Goal: Contribute content

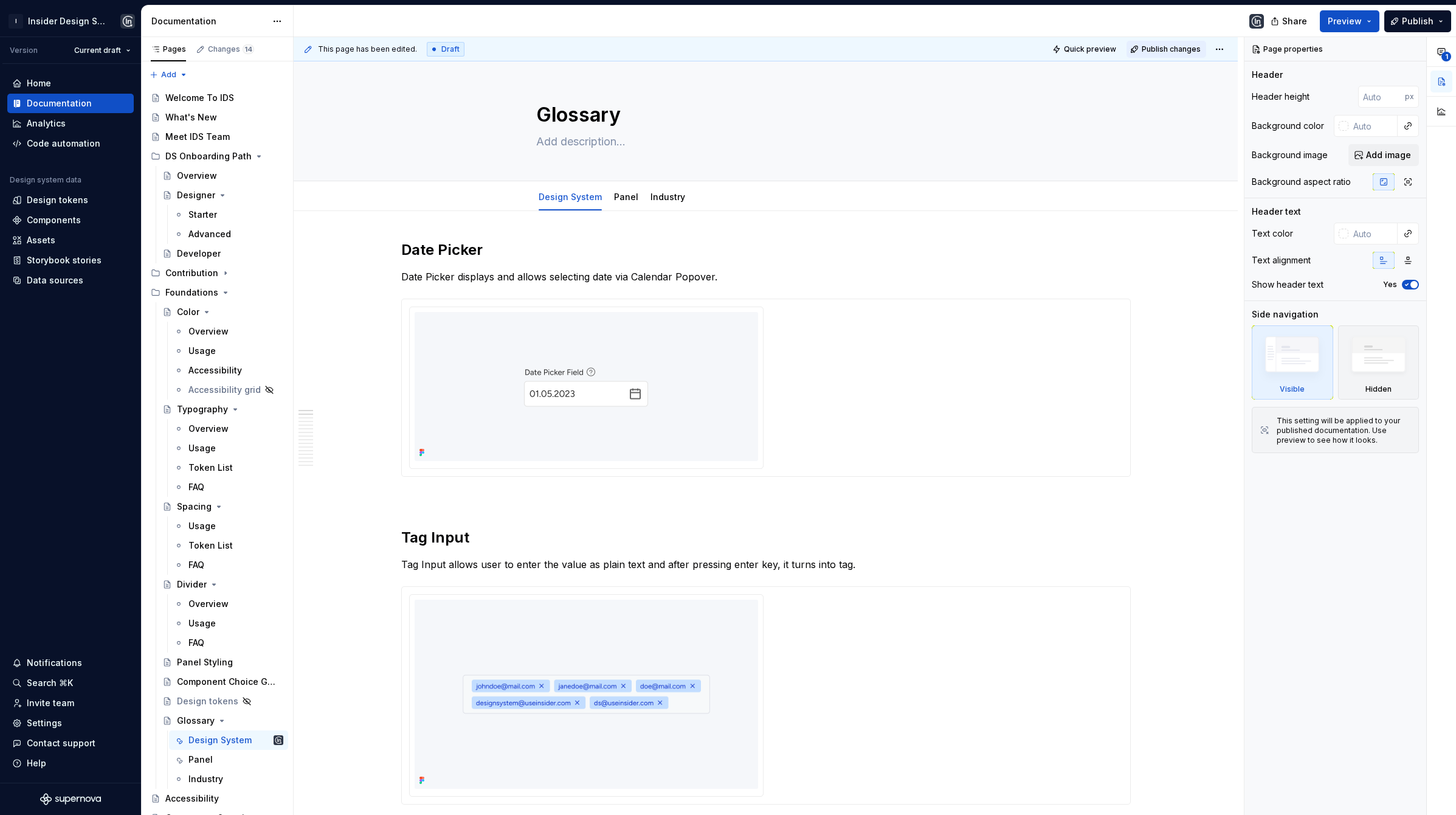
click at [1160, 47] on span "Publish changes" at bounding box center [1171, 49] width 59 height 9
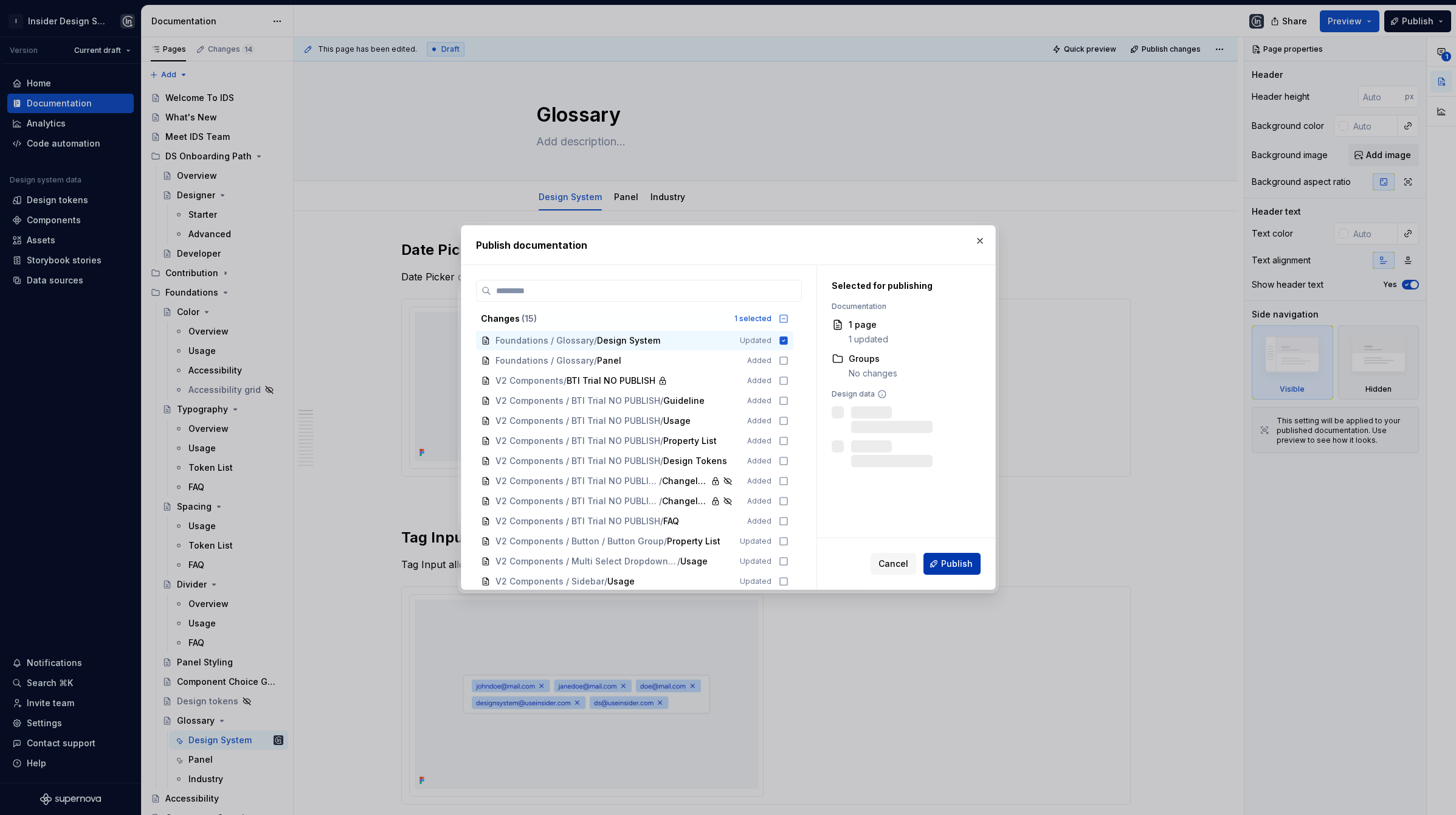
click at [944, 563] on span "Publish" at bounding box center [957, 564] width 32 height 12
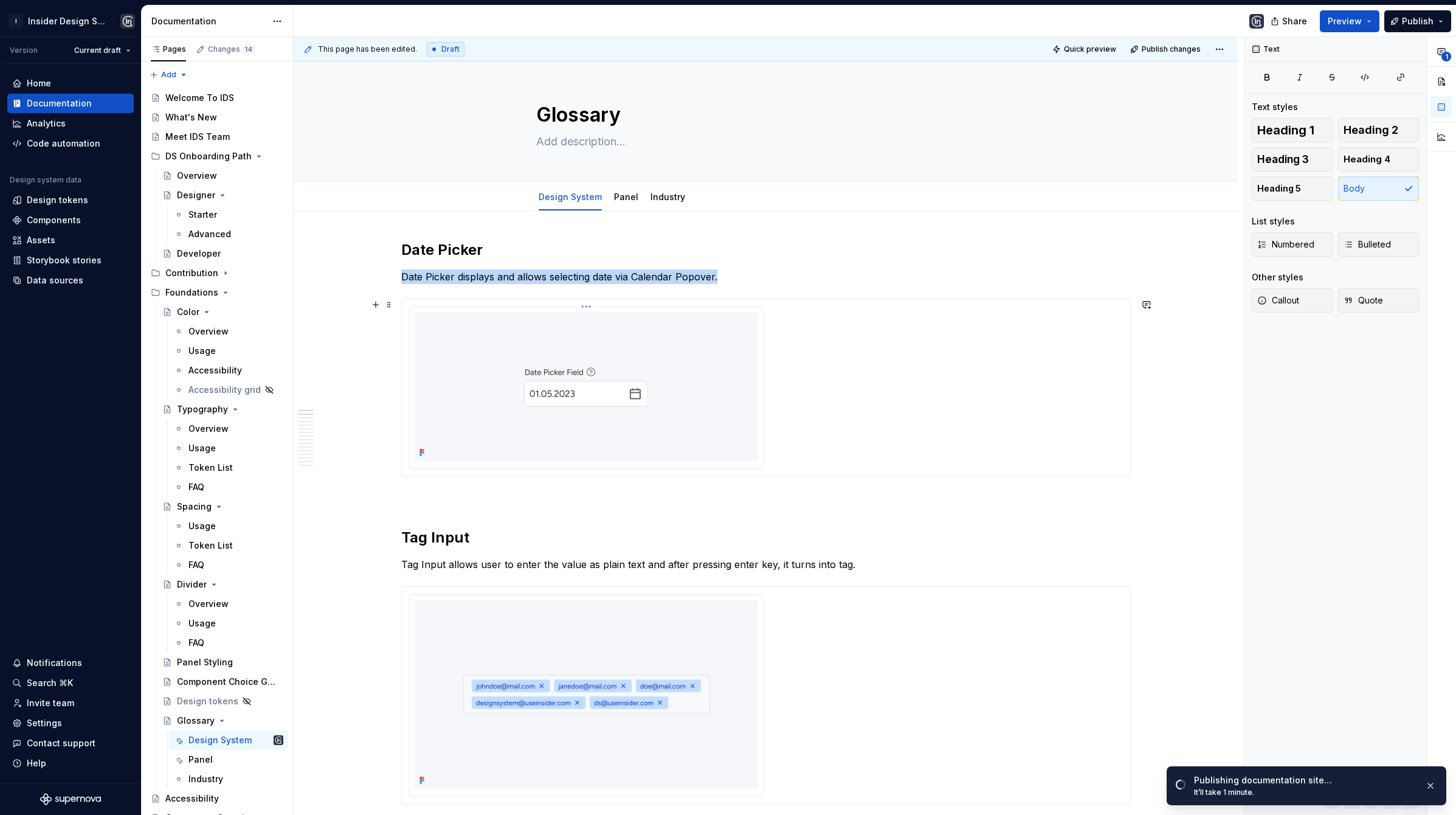
click at [520, 424] on img at bounding box center [586, 387] width 258 height 149
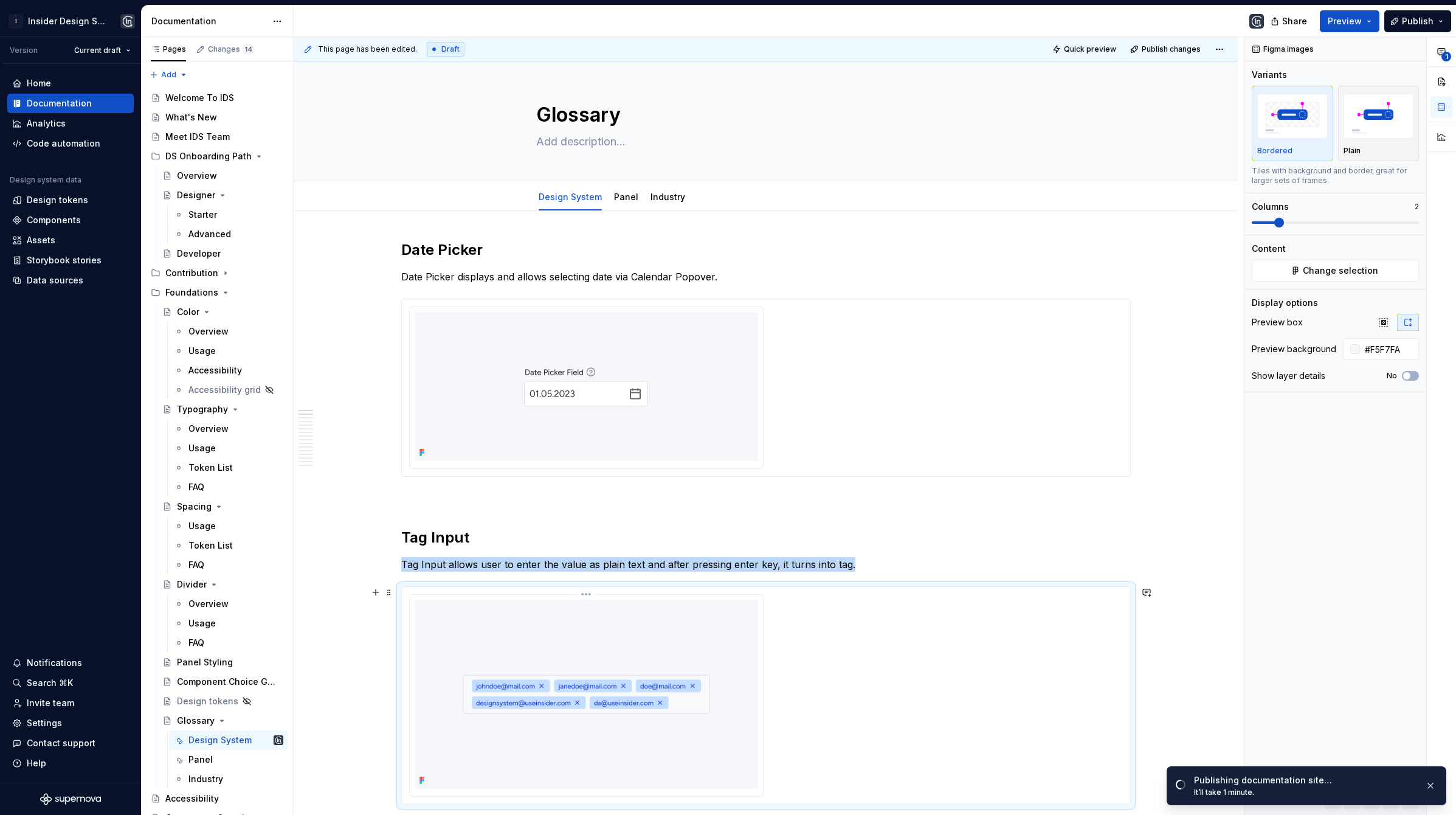
click at [541, 632] on img at bounding box center [586, 694] width 344 height 189
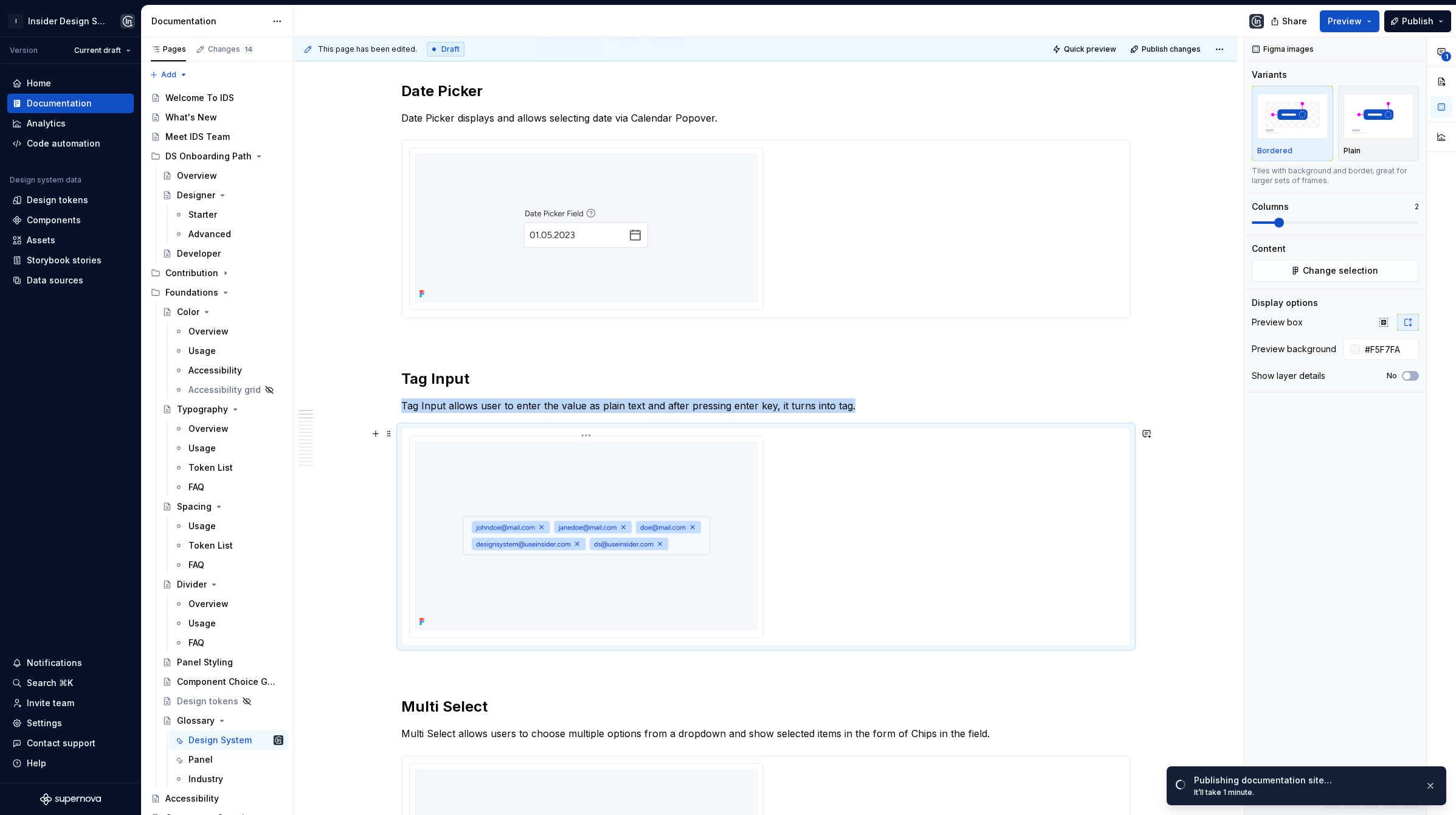
scroll to position [202, 0]
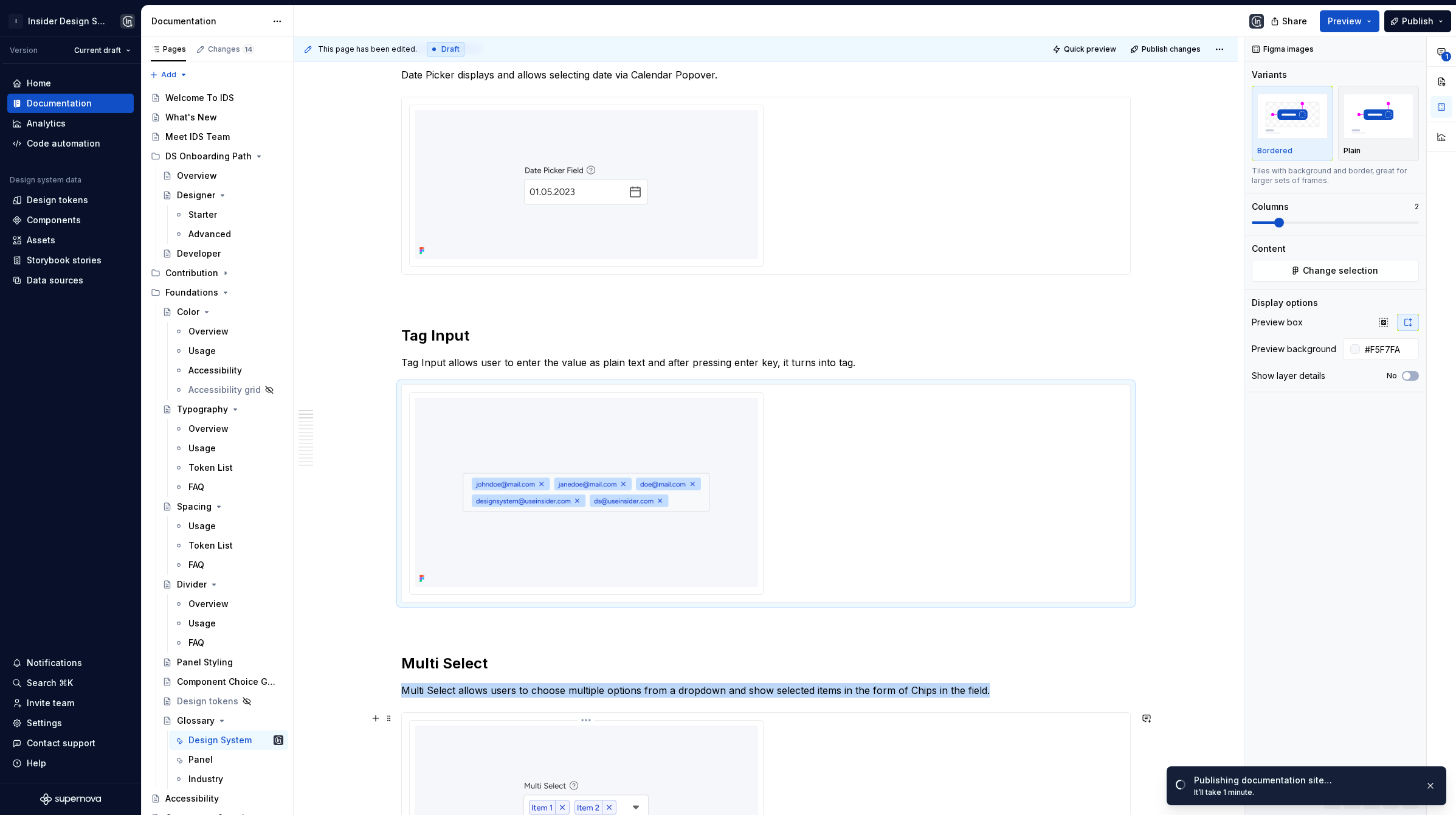
click at [516, 774] on img at bounding box center [586, 800] width 258 height 149
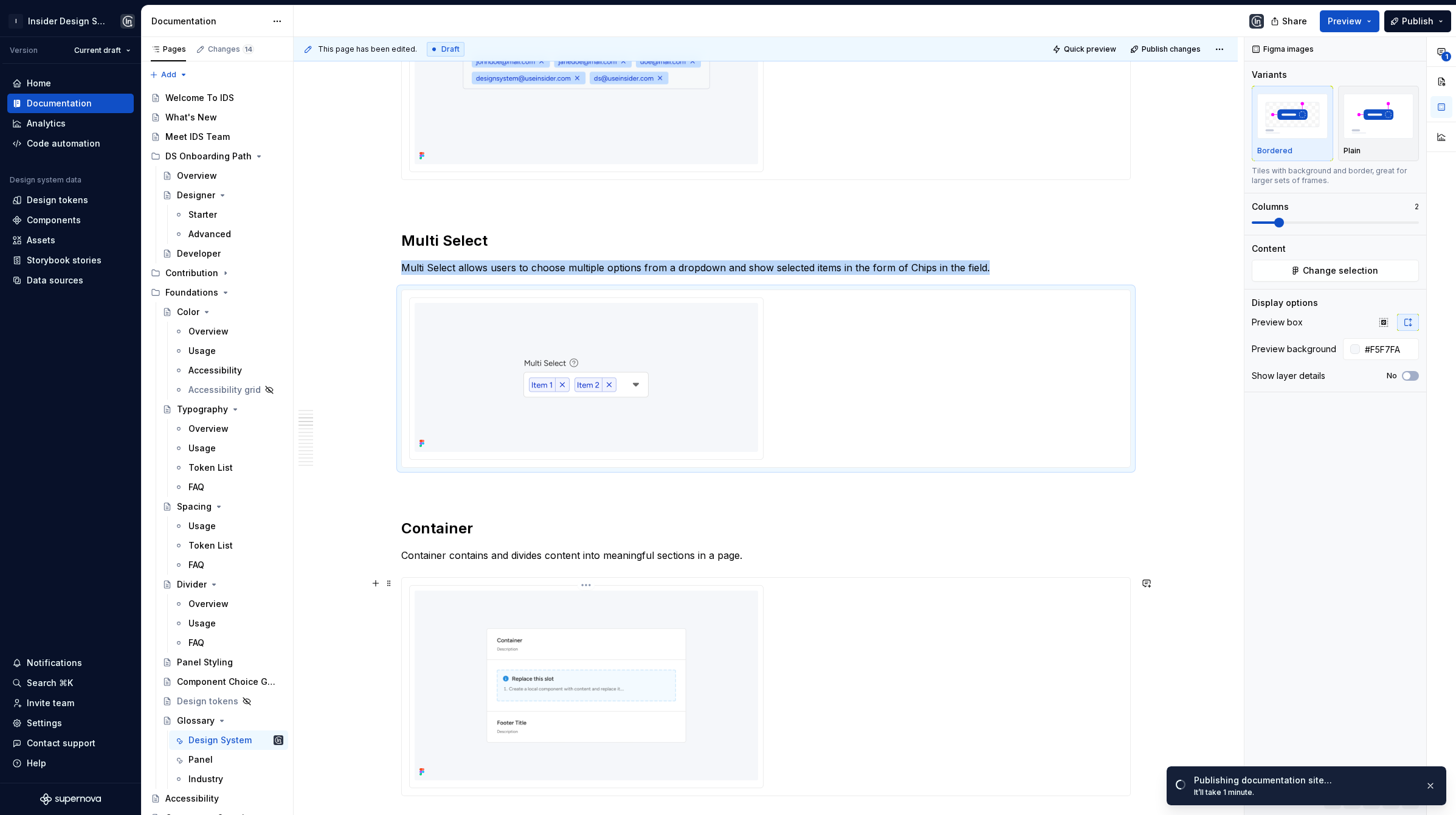
scroll to position [854, 0]
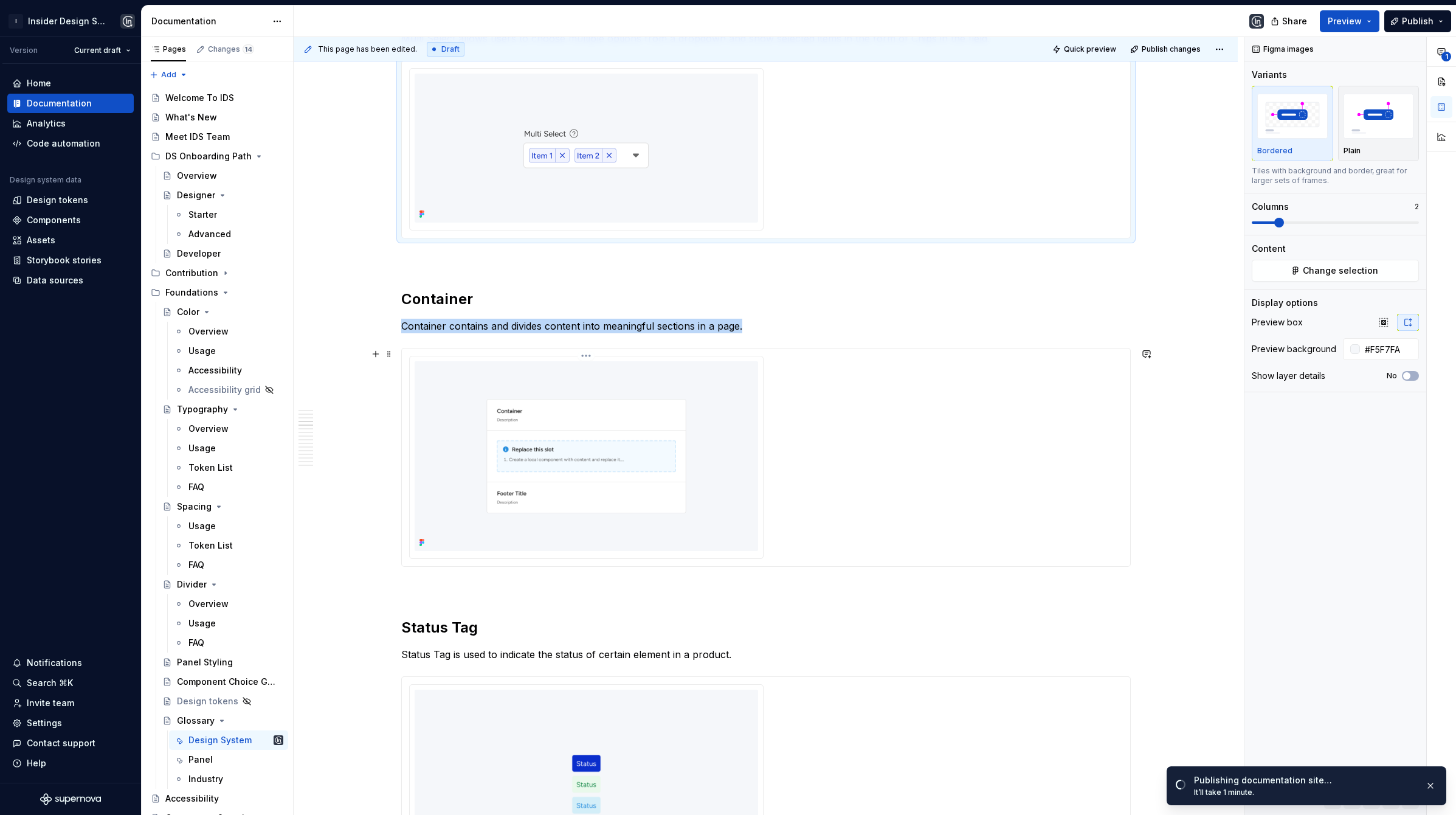
click at [493, 441] on img at bounding box center [586, 455] width 344 height 189
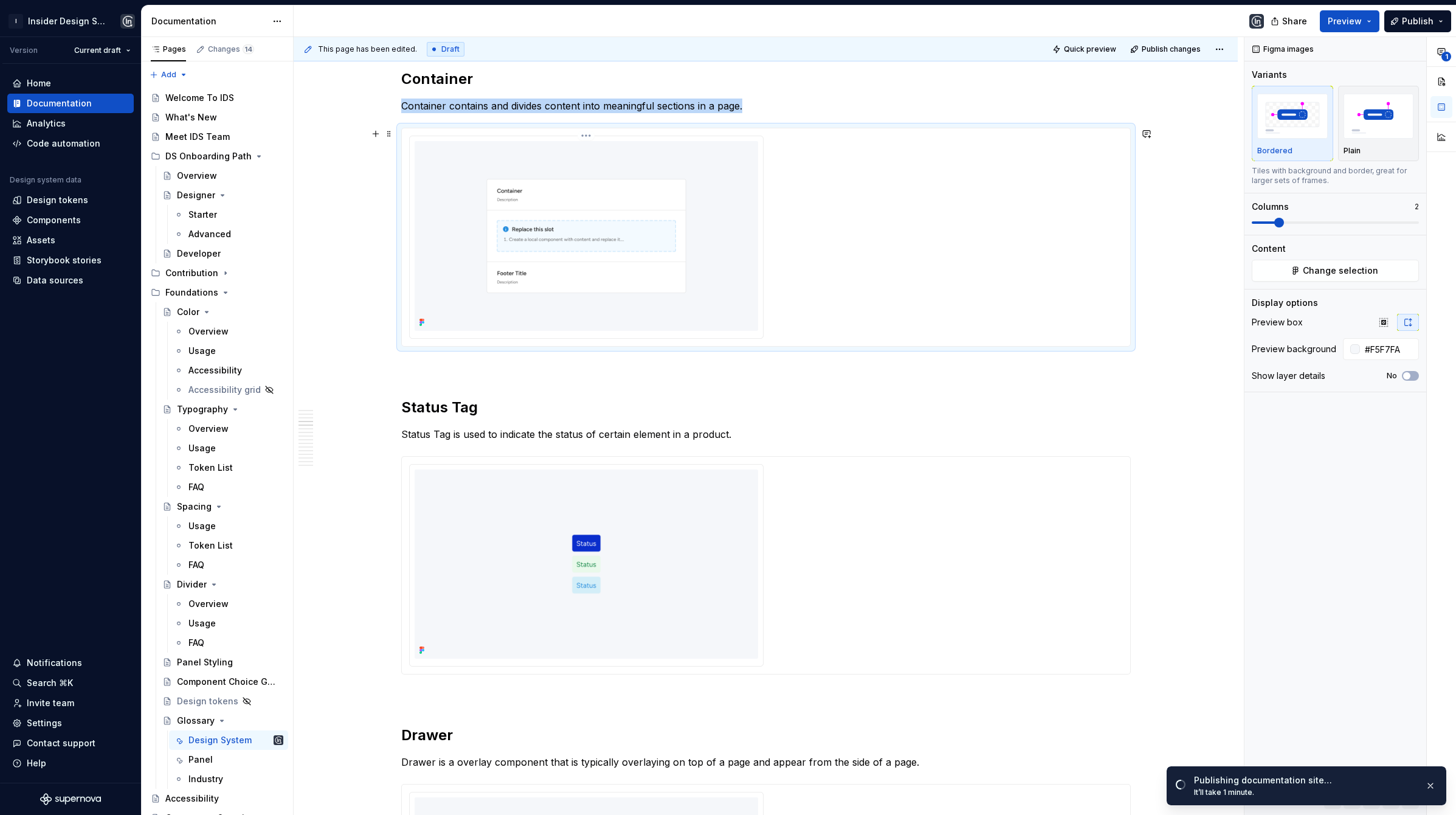
scroll to position [1157, 0]
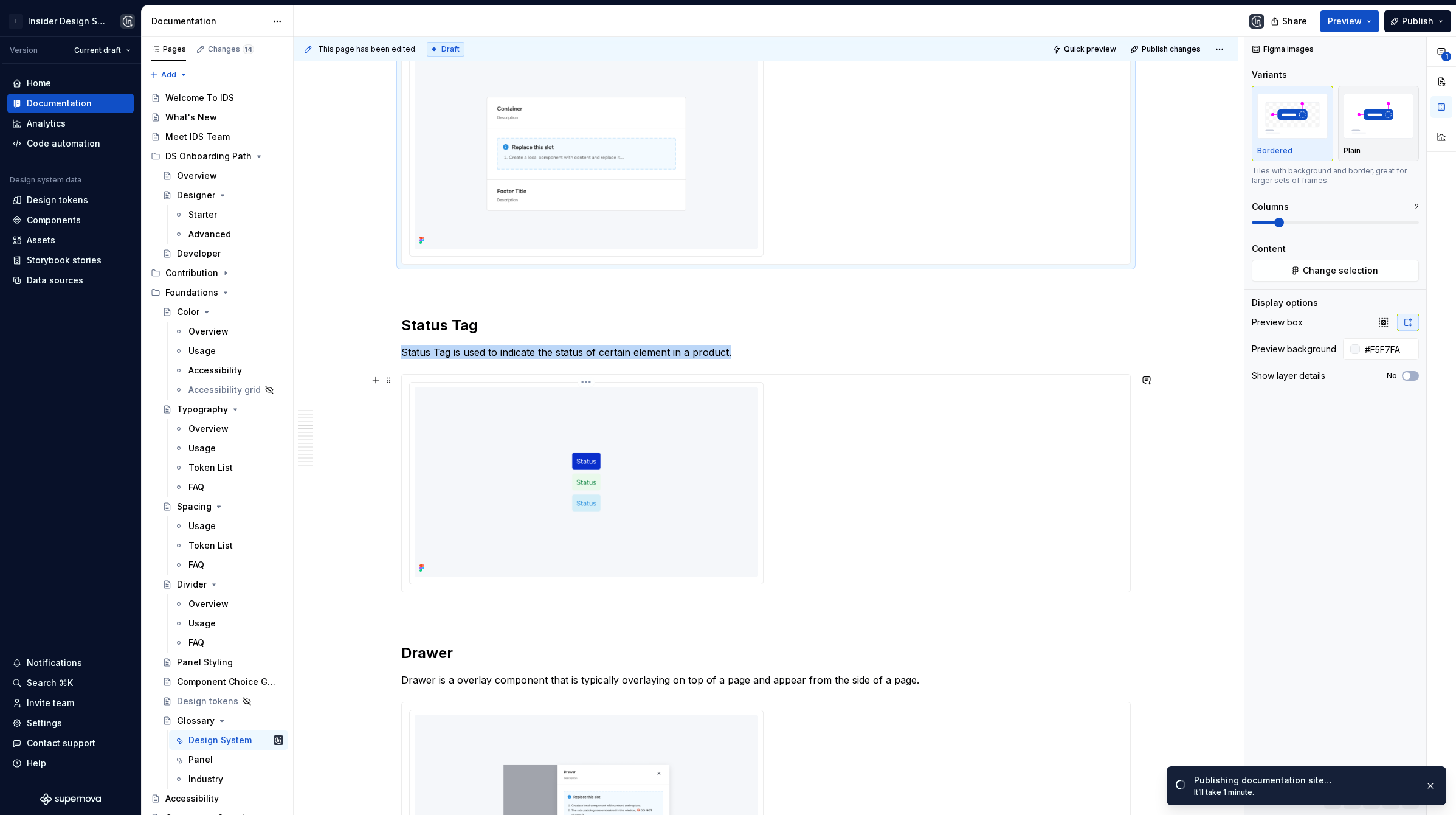
click at [509, 482] on img at bounding box center [586, 482] width 344 height 189
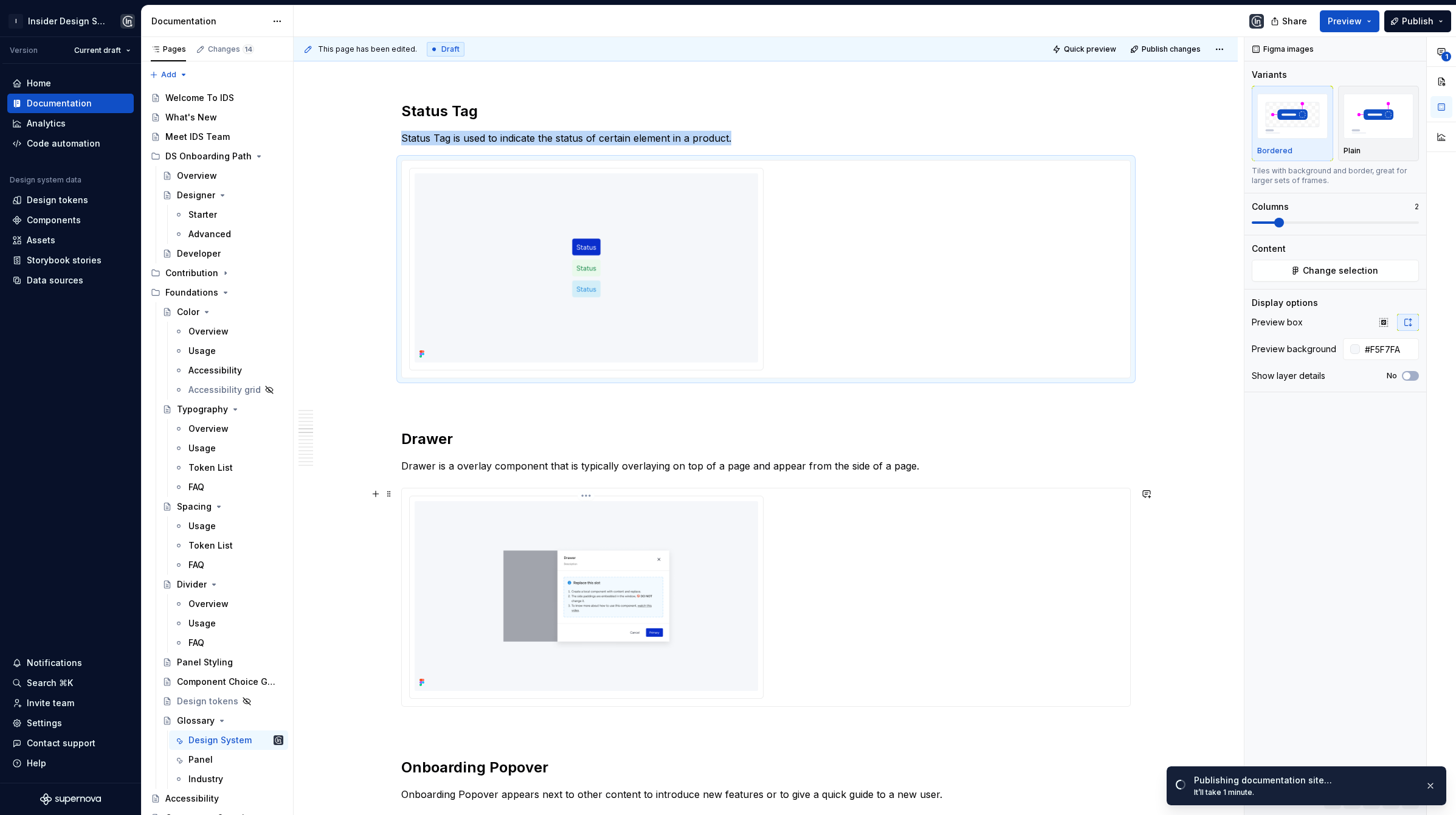
scroll to position [1534, 0]
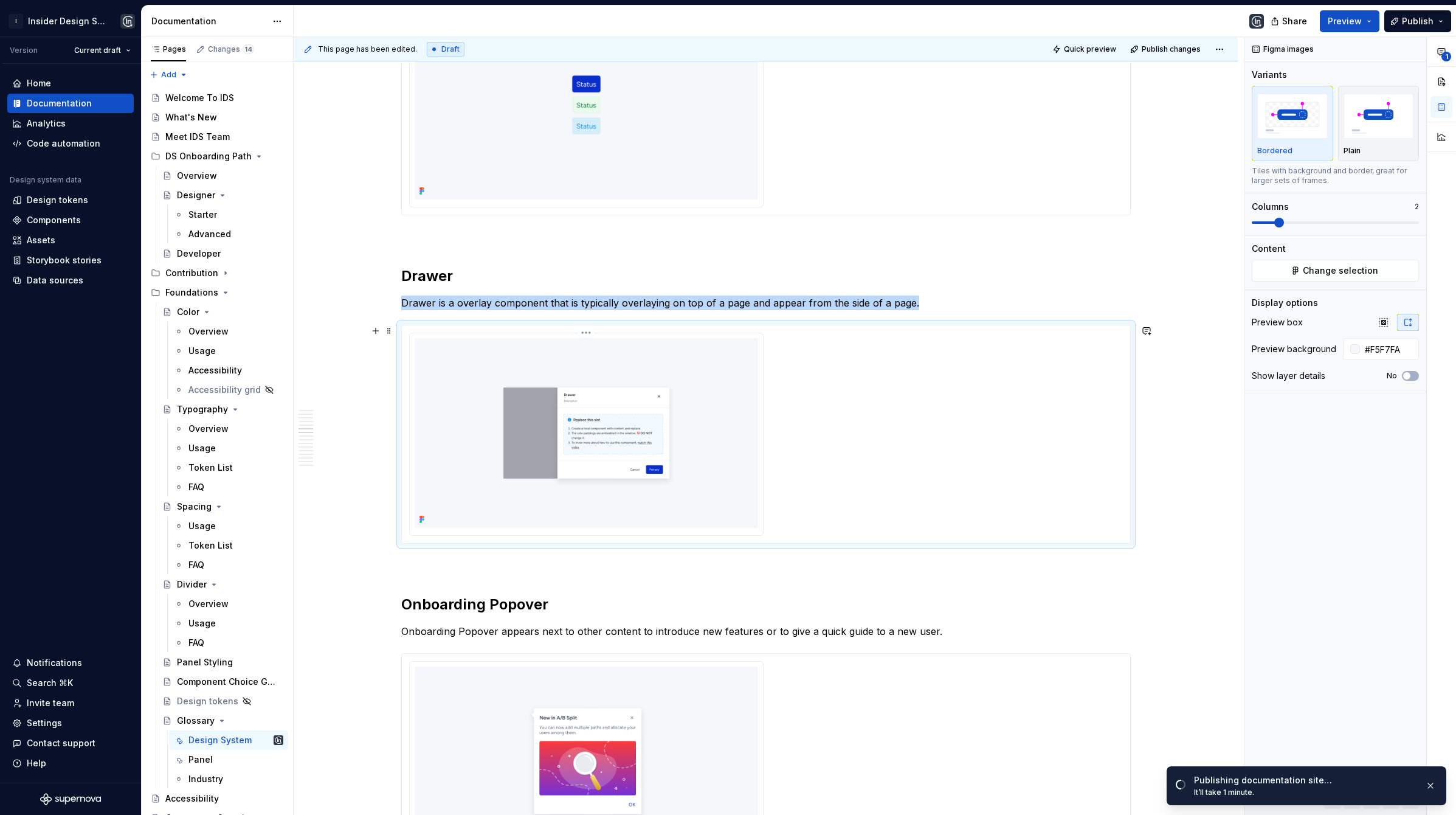
click at [475, 433] on img at bounding box center [586, 432] width 344 height 189
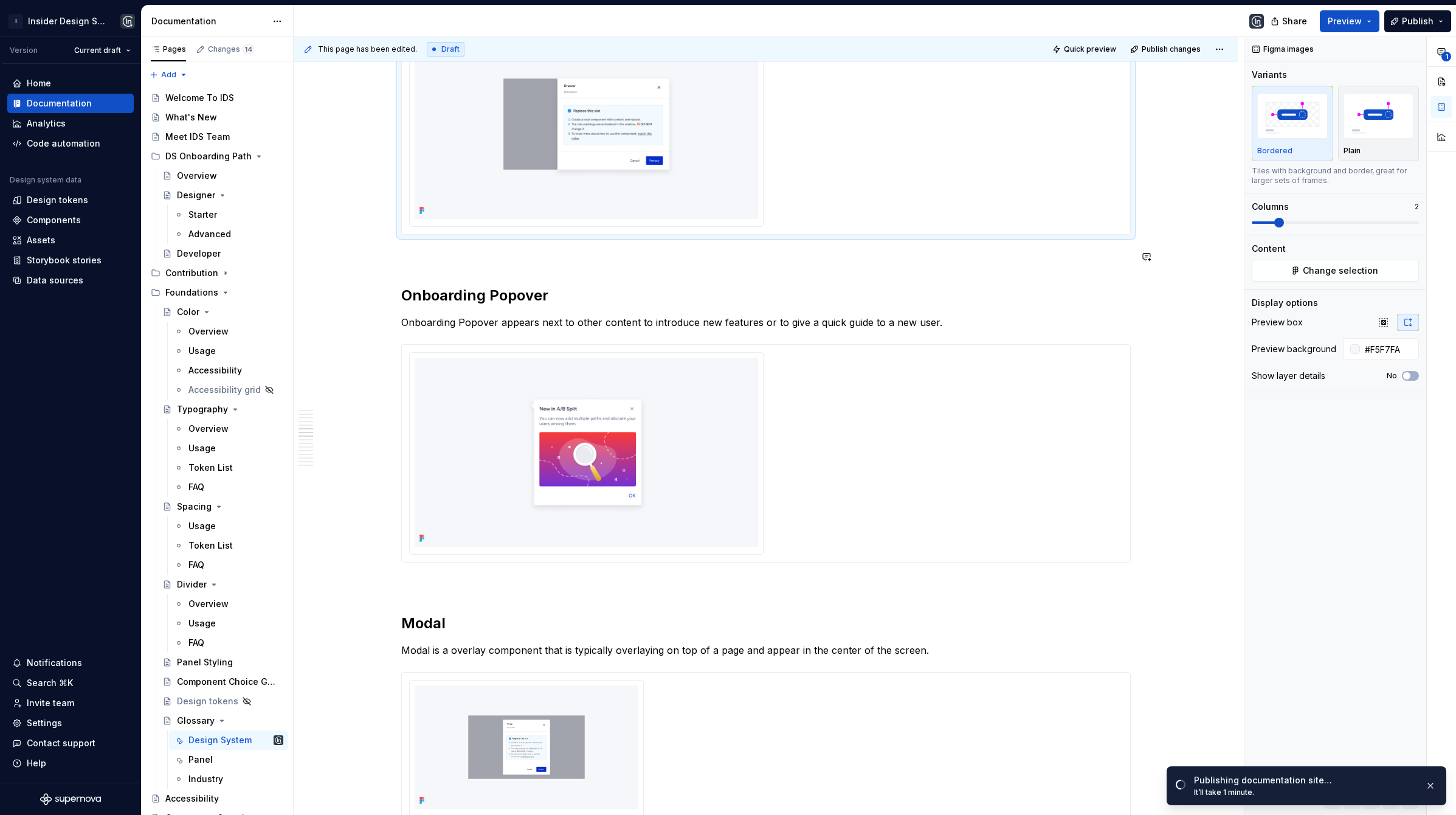
scroll to position [1838, 0]
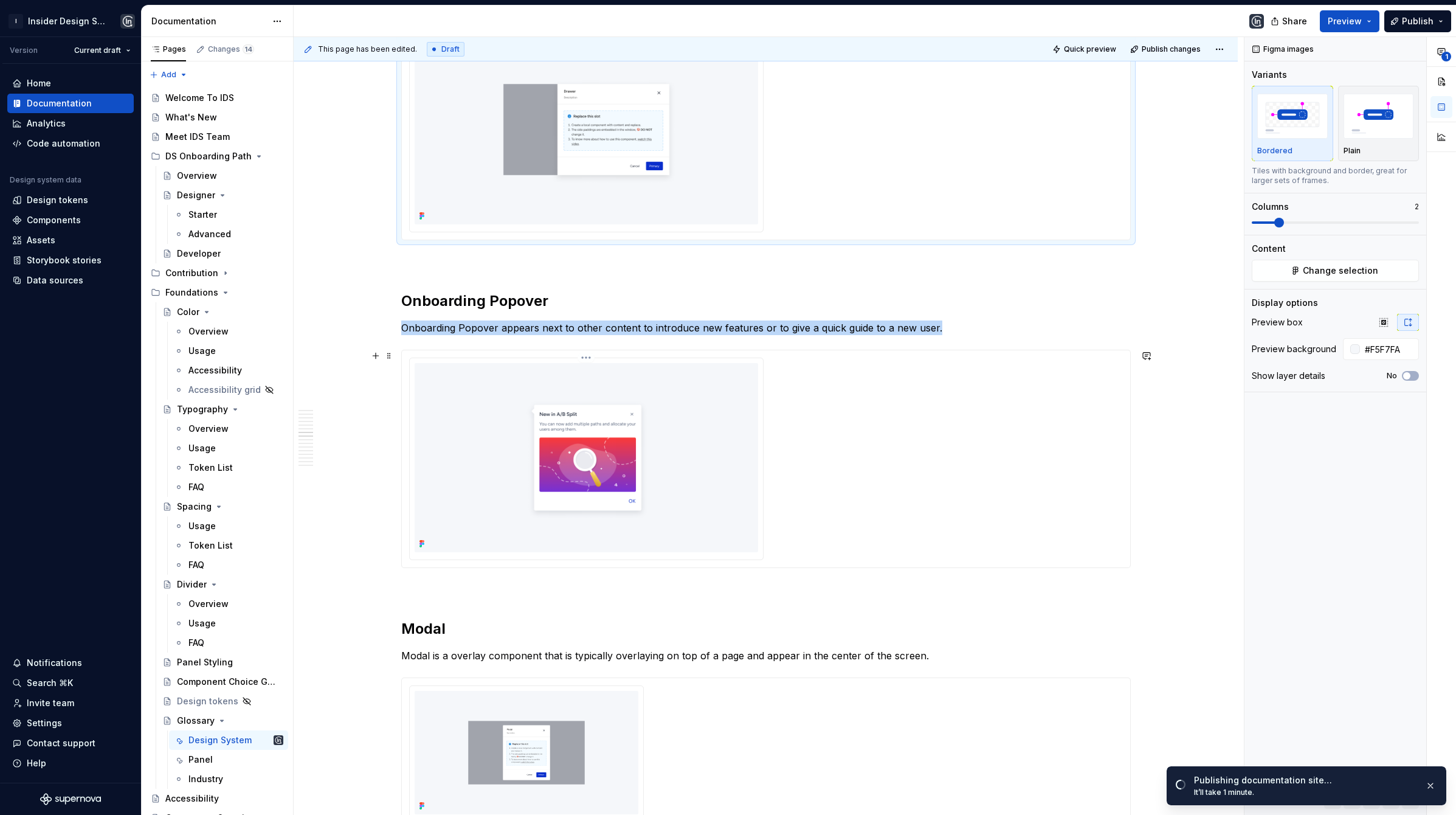
click at [485, 441] on img at bounding box center [586, 457] width 344 height 189
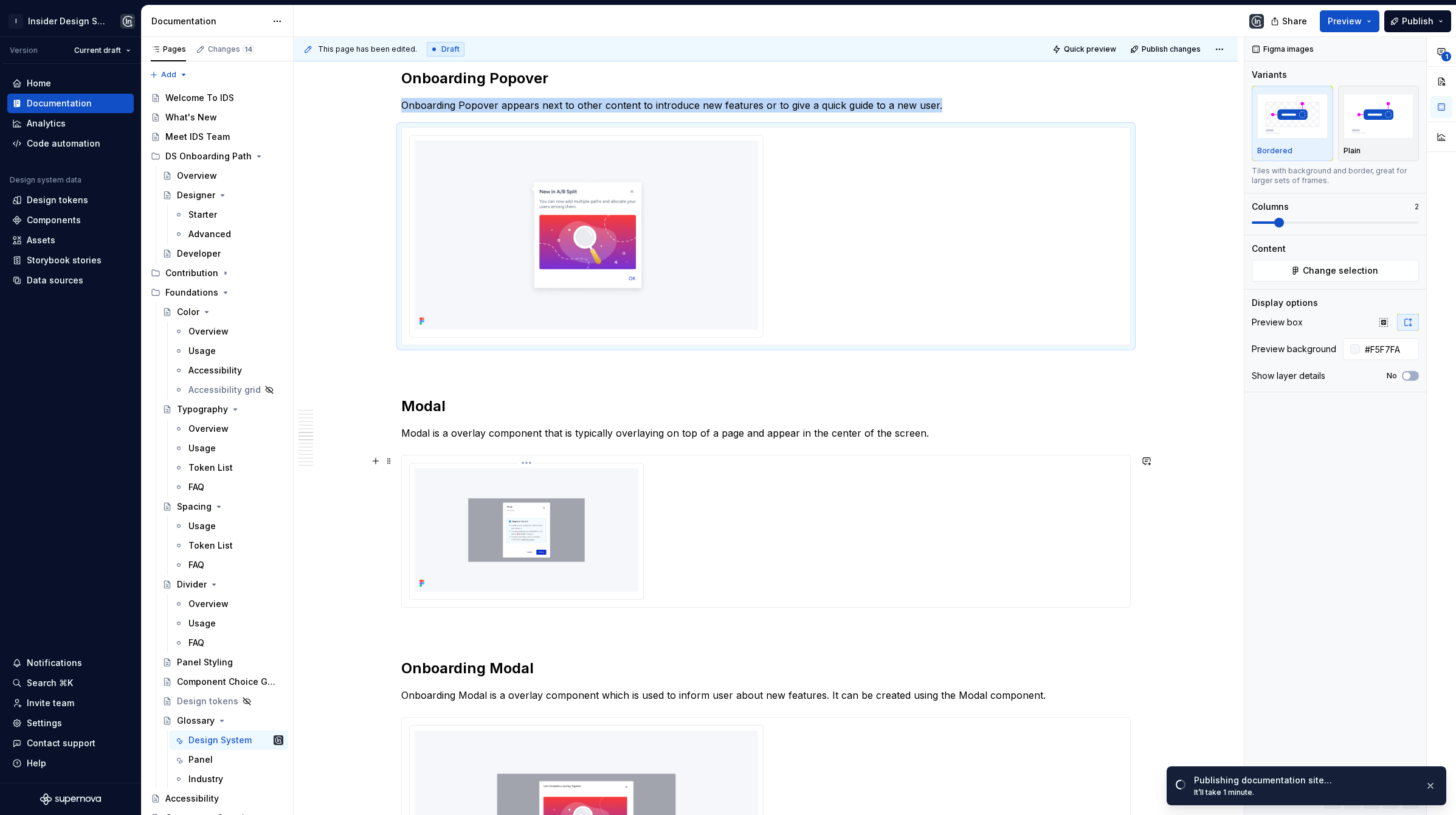
scroll to position [2217, 0]
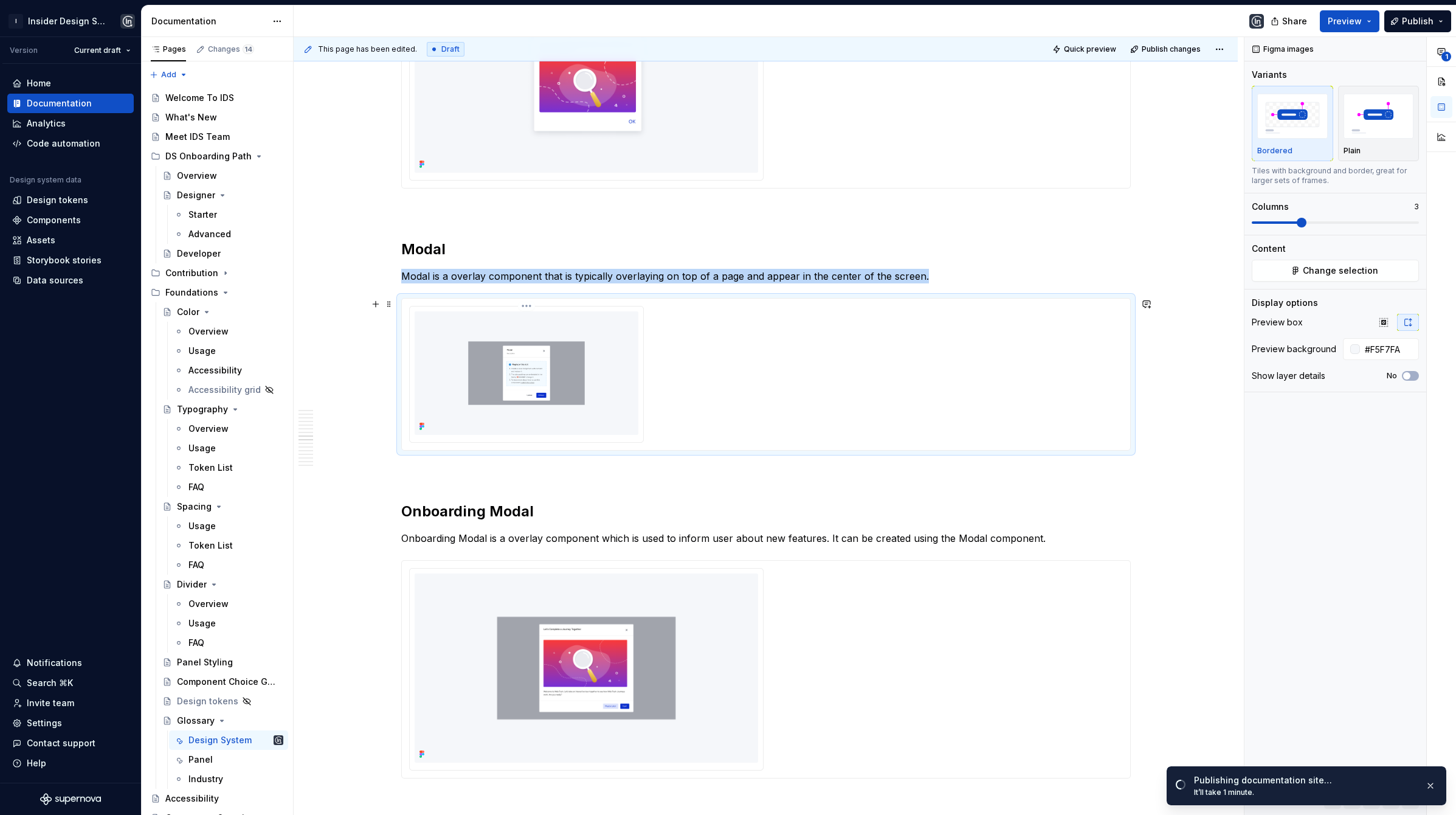
click at [480, 378] on img at bounding box center [527, 373] width 223 height 124
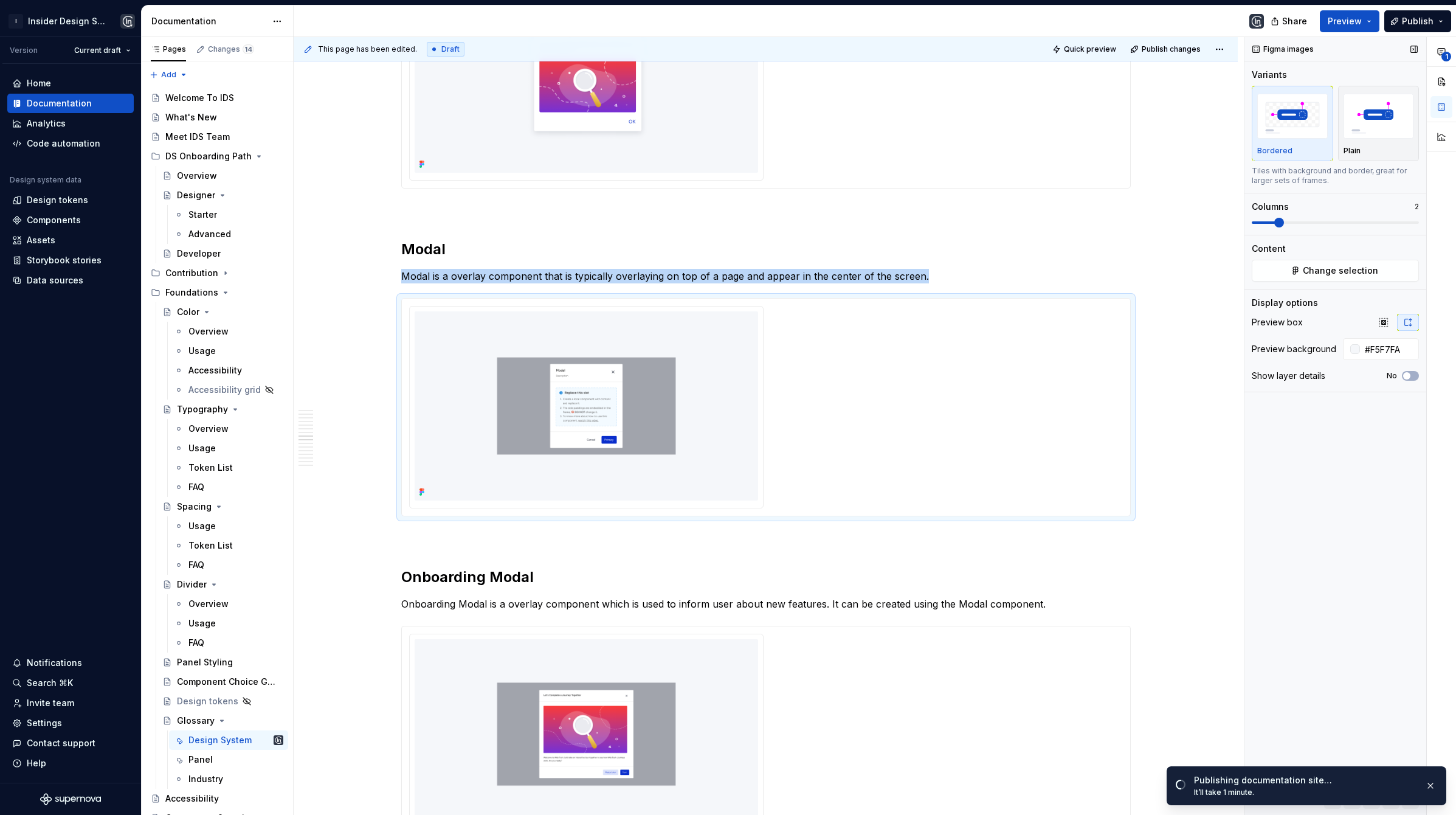
click at [1283, 219] on span at bounding box center [1279, 223] width 9 height 9
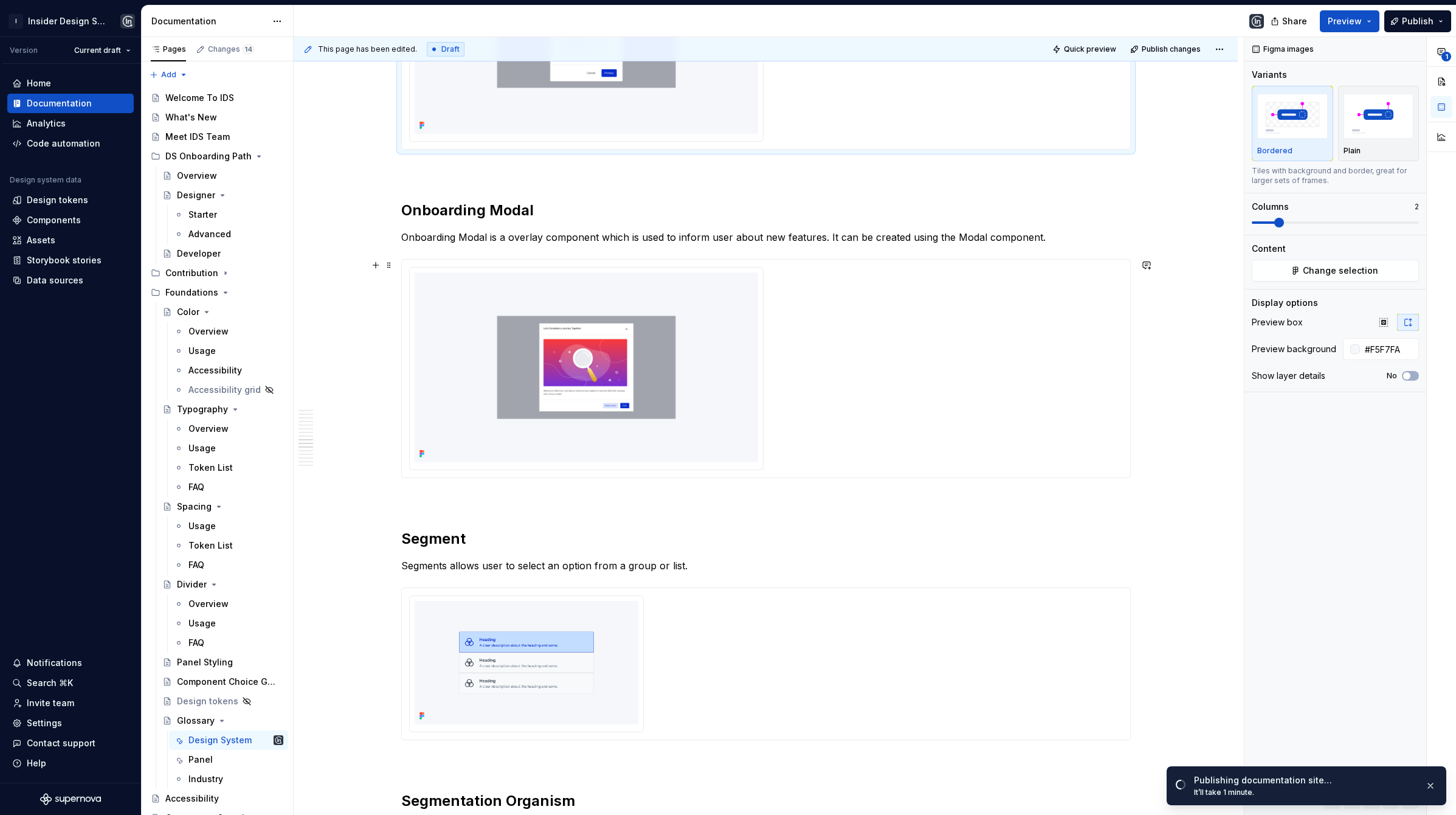
scroll to position [2578, 0]
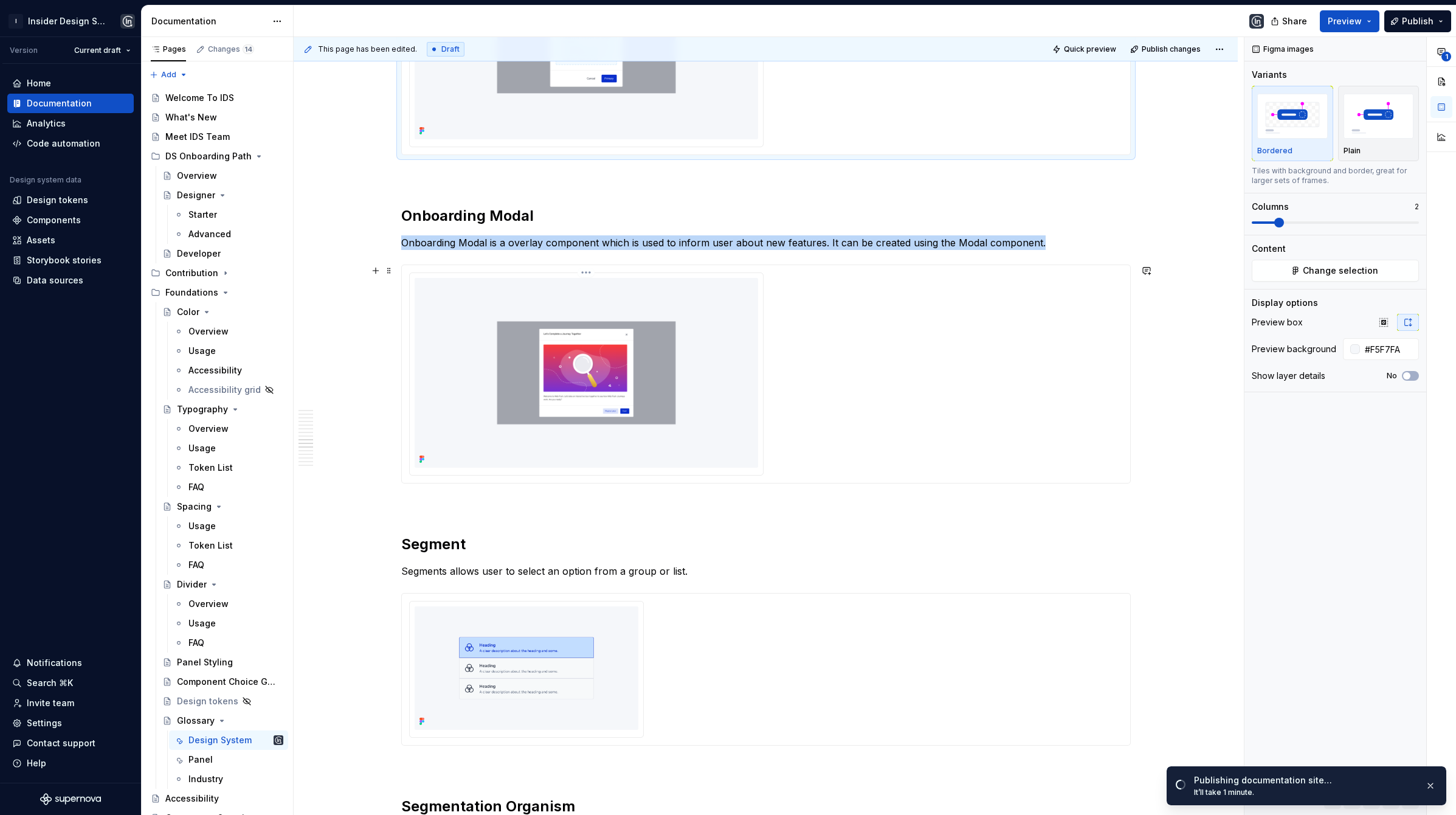
click at [697, 368] on img at bounding box center [586, 373] width 344 height 189
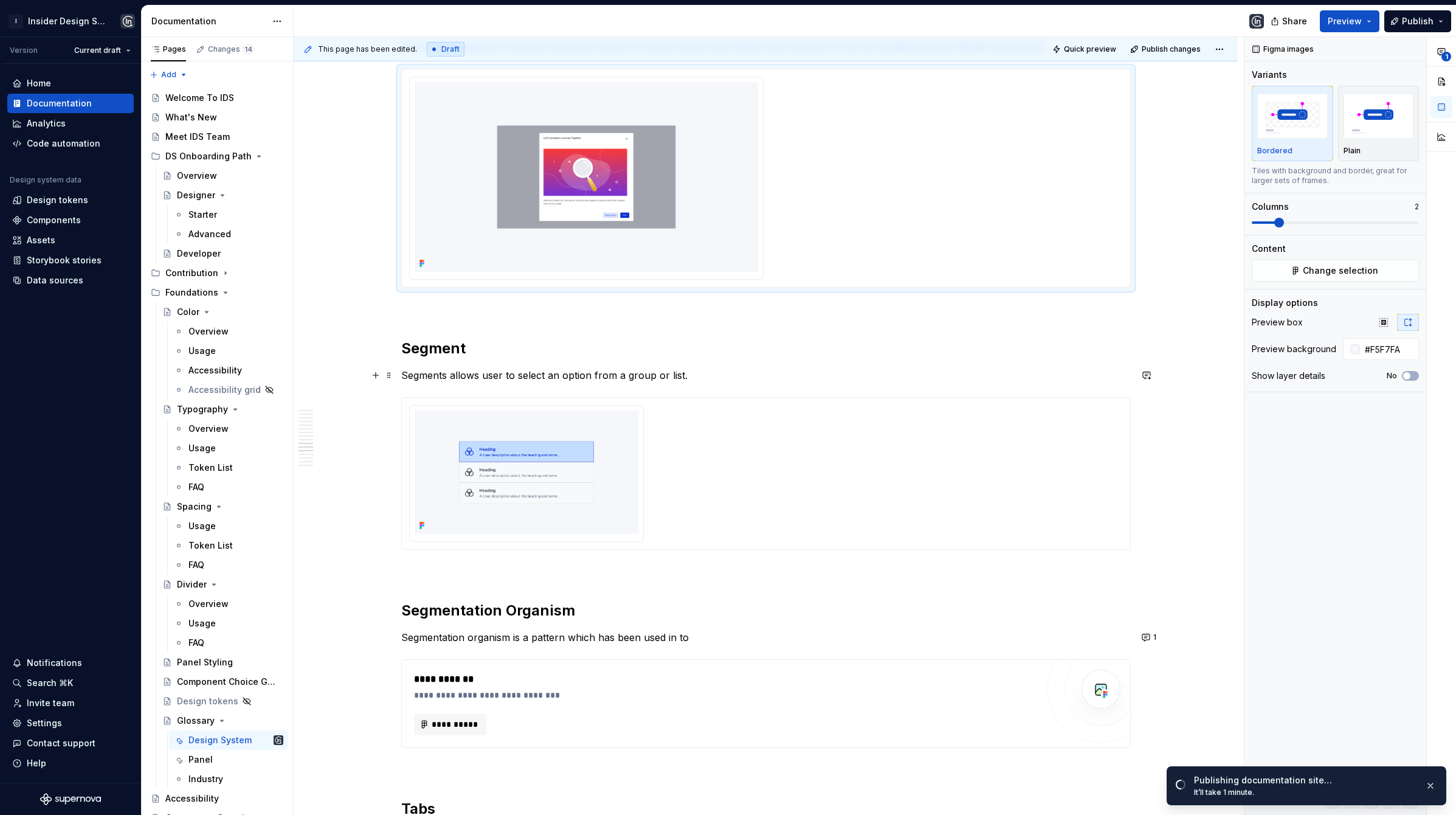
scroll to position [2772, 0]
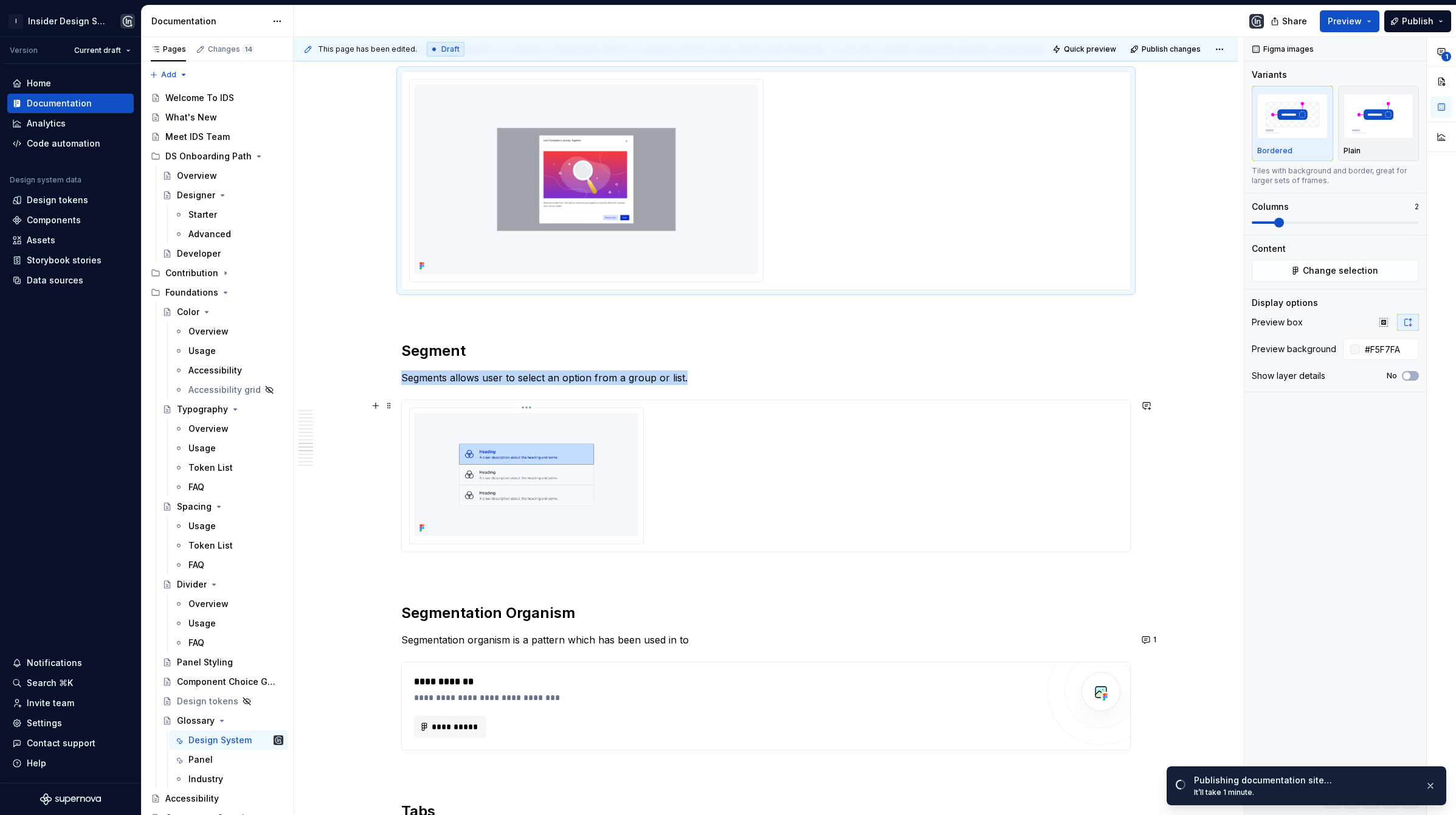
click at [618, 427] on img at bounding box center [527, 475] width 223 height 124
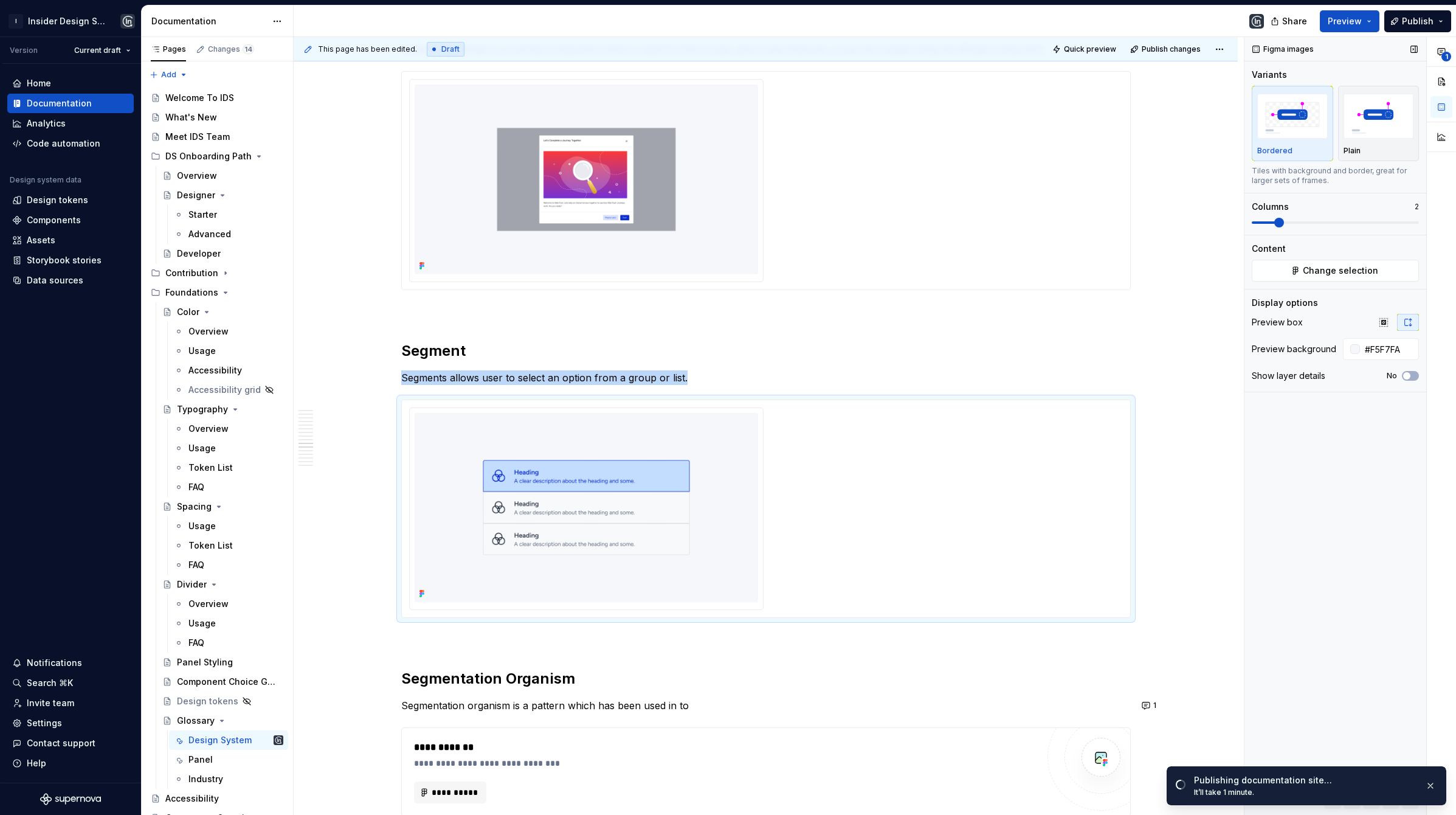
click at [1285, 225] on span at bounding box center [1279, 223] width 9 height 9
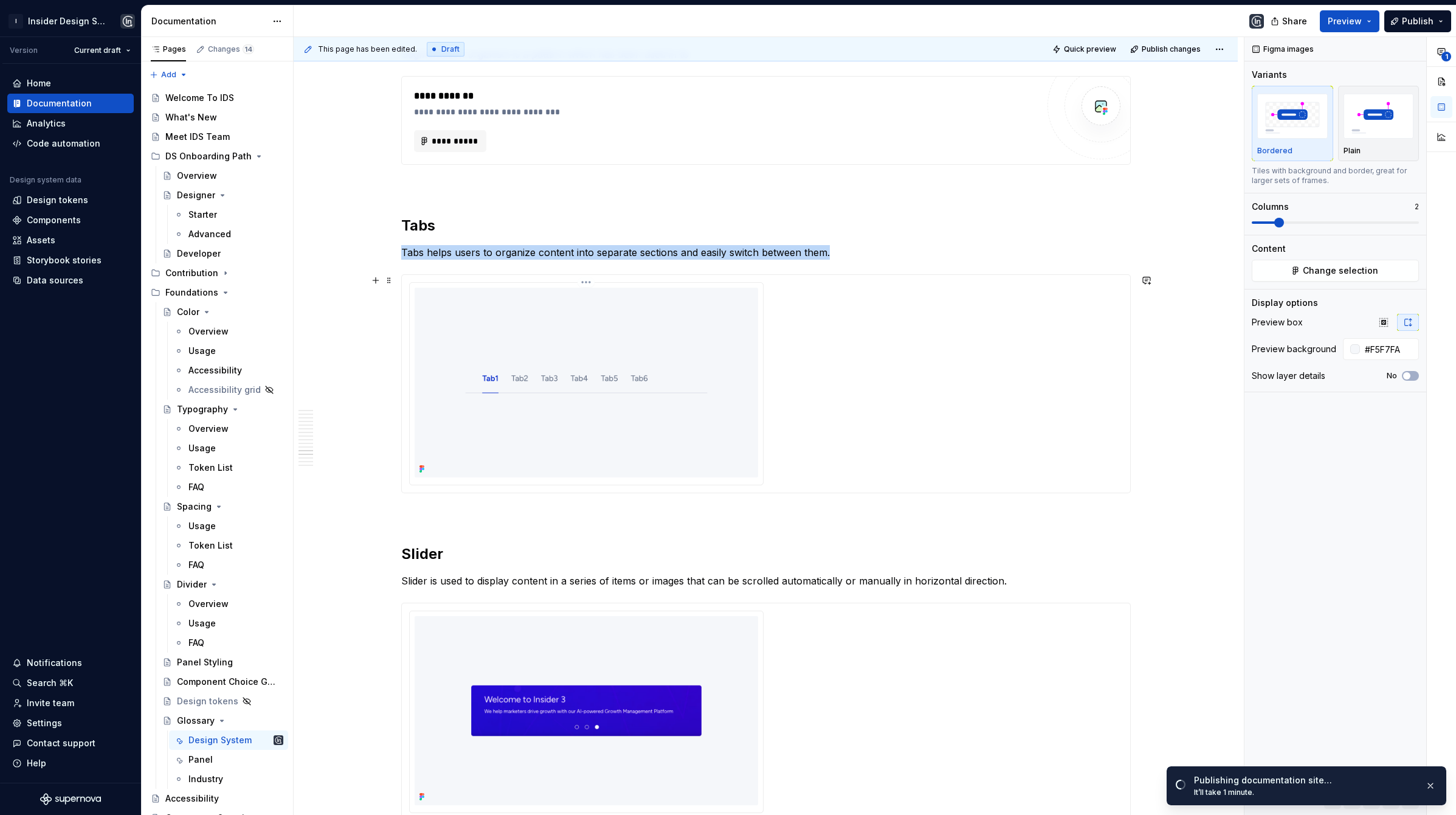
click at [658, 430] on img at bounding box center [586, 382] width 344 height 189
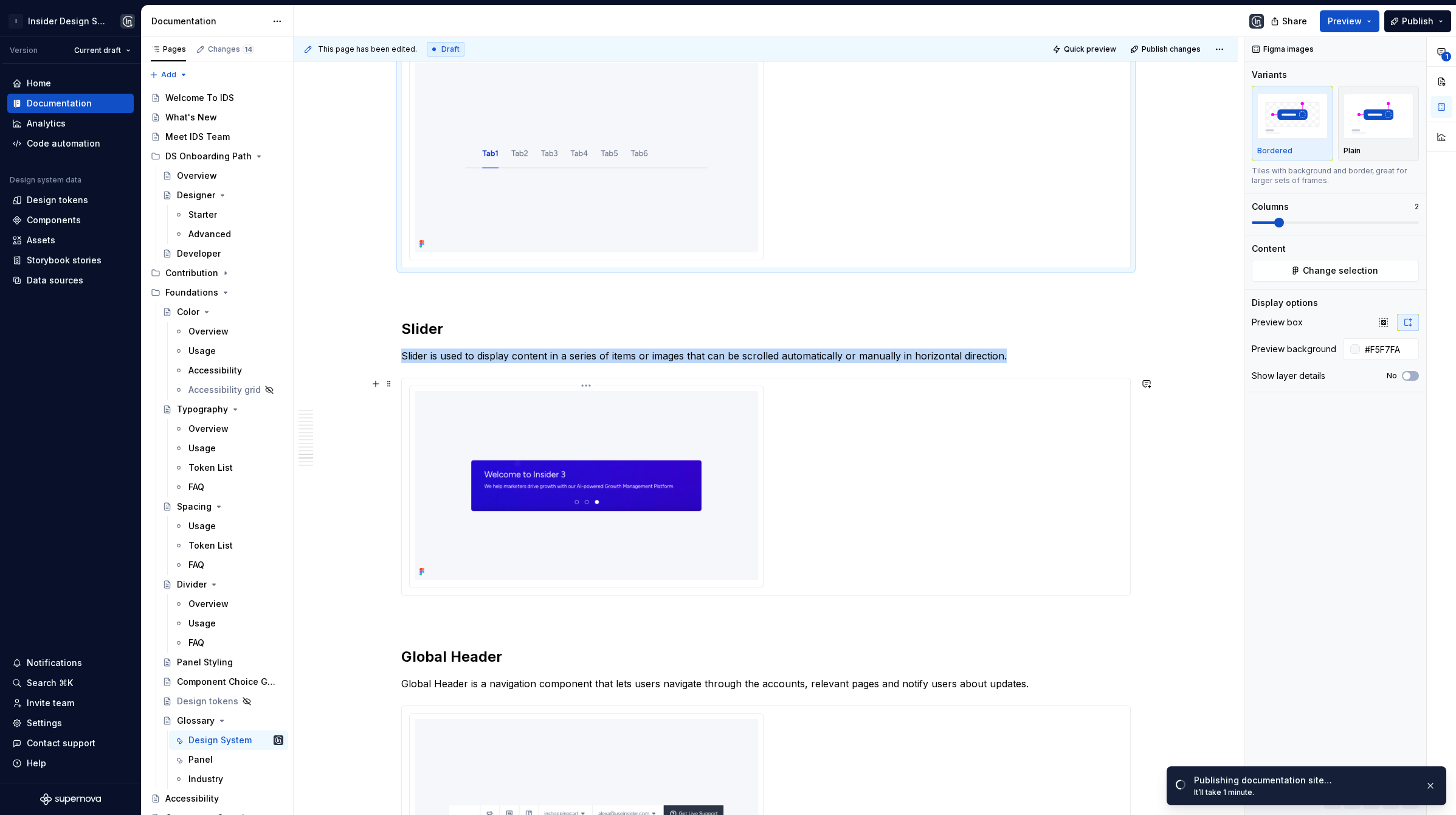
click at [655, 437] on img at bounding box center [586, 485] width 344 height 189
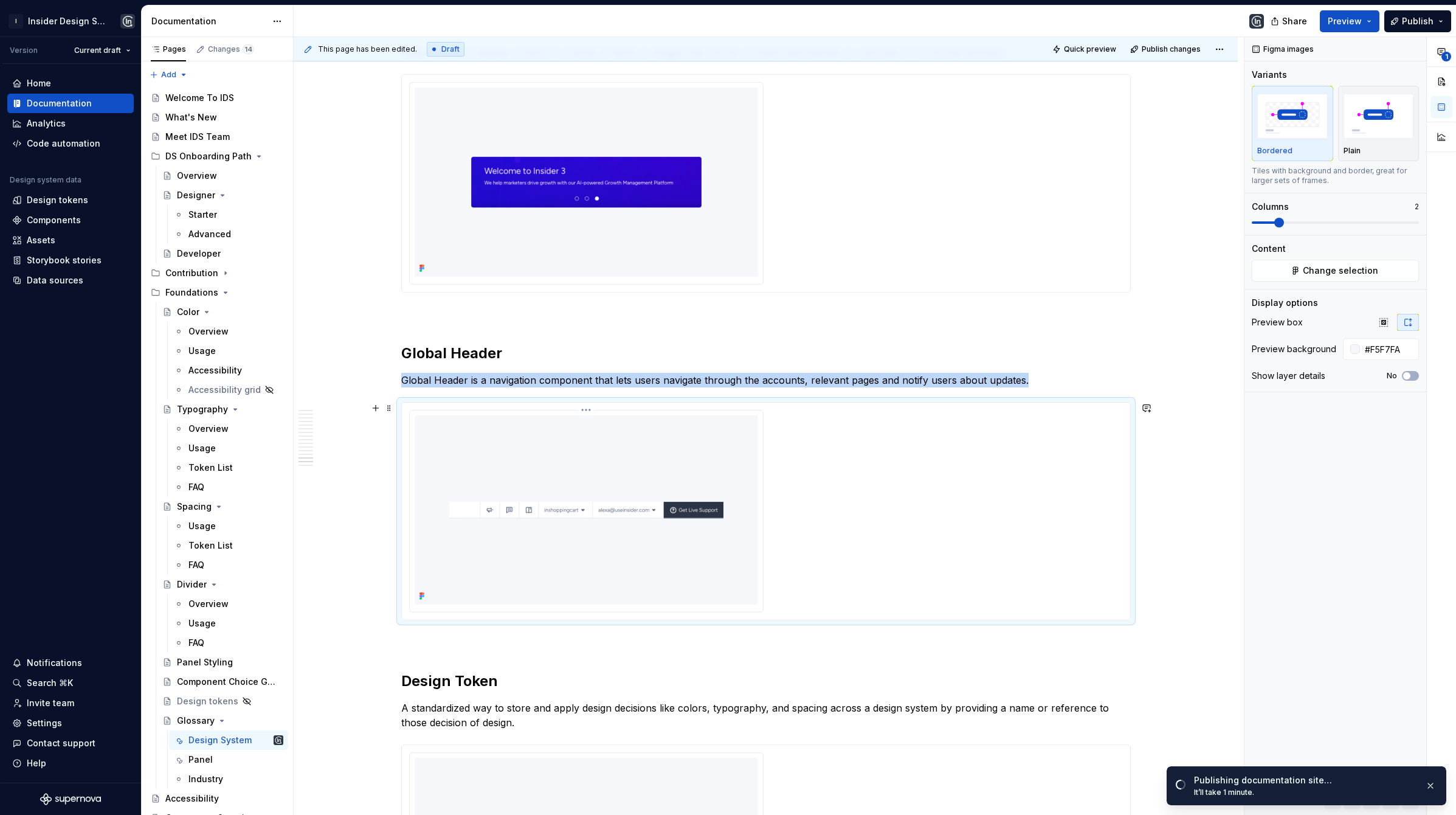
click at [655, 437] on img at bounding box center [586, 509] width 344 height 189
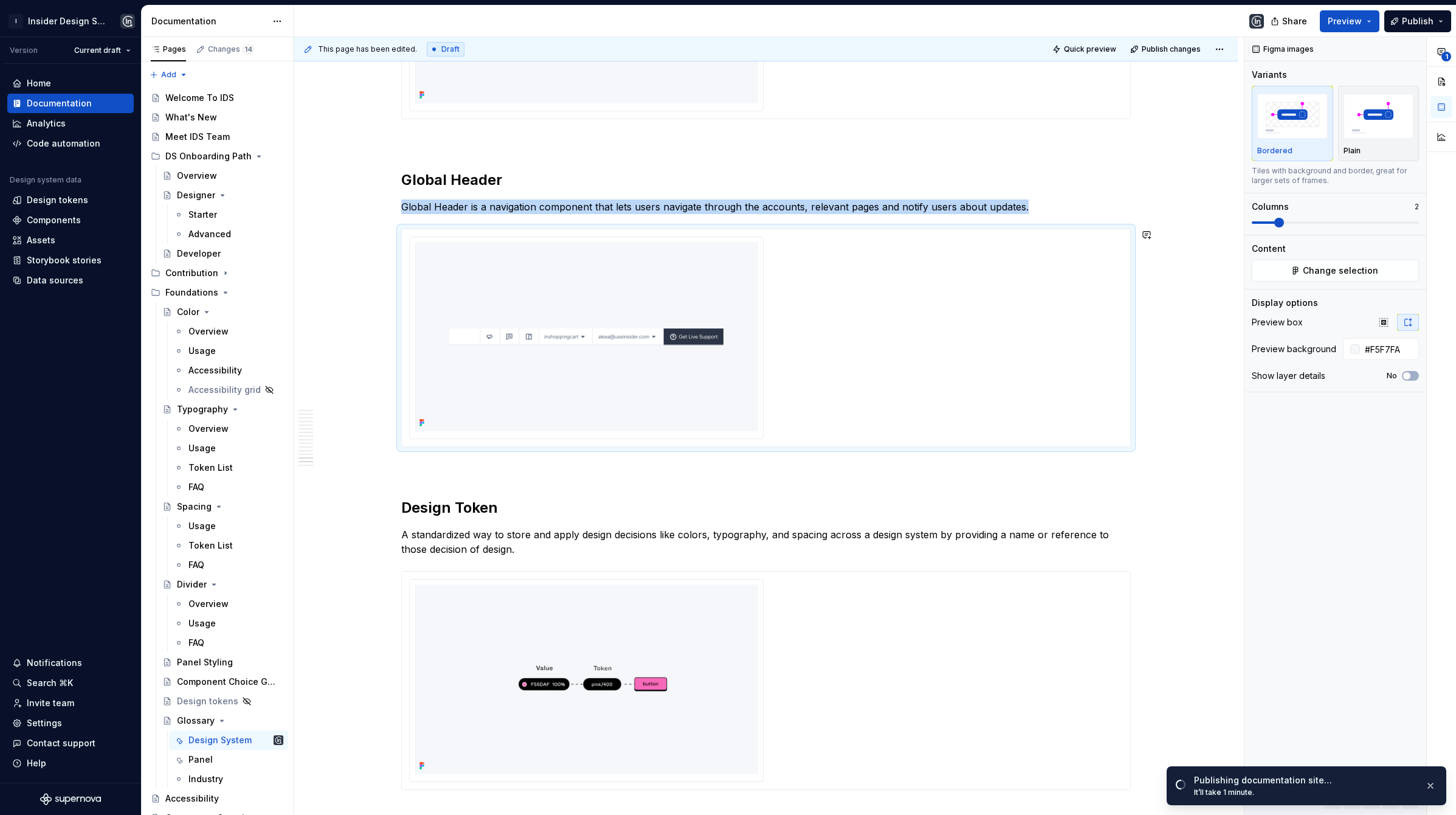
scroll to position [4266, 0]
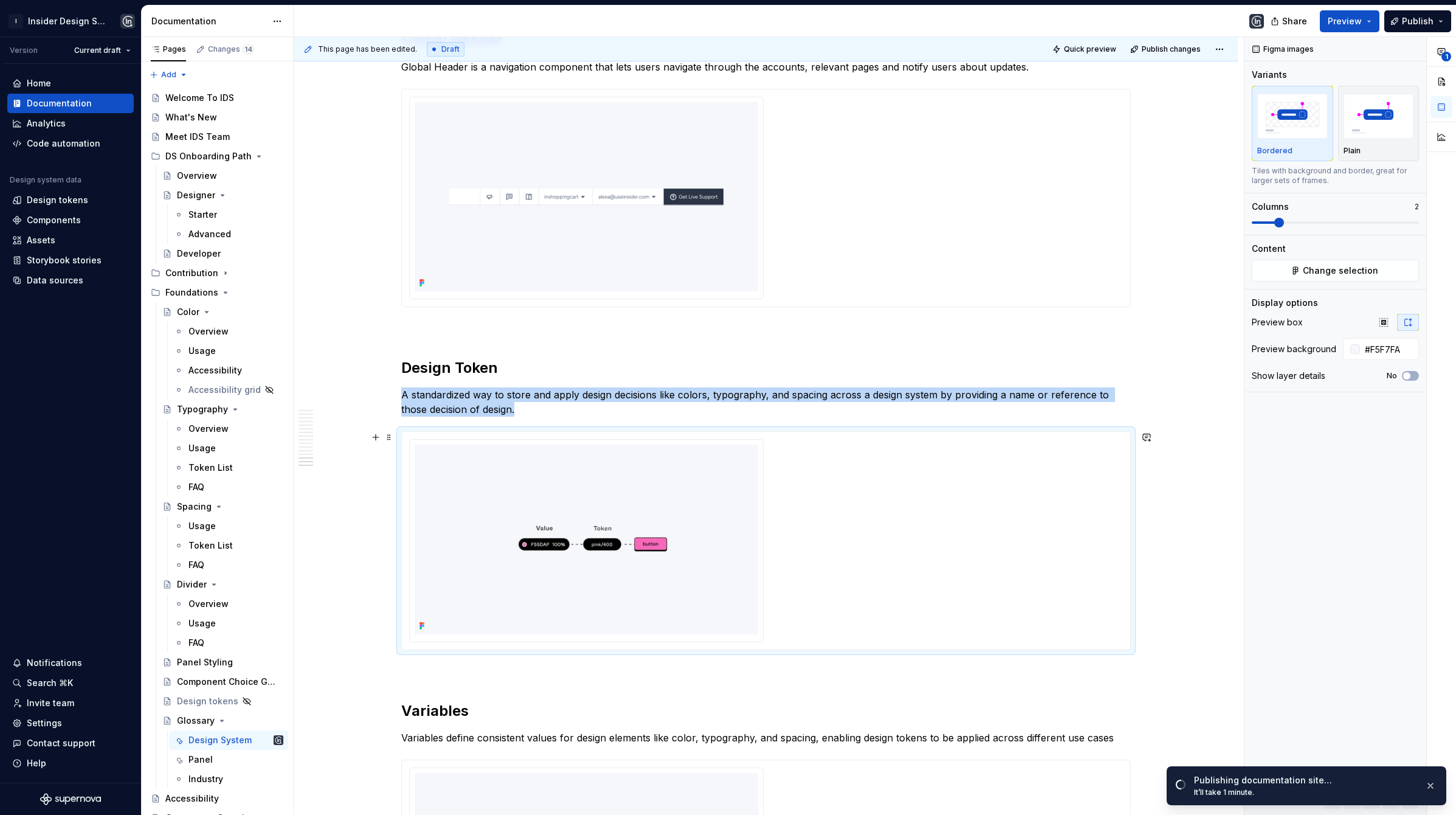
click at [655, 437] on div at bounding box center [766, 540] width 729 height 217
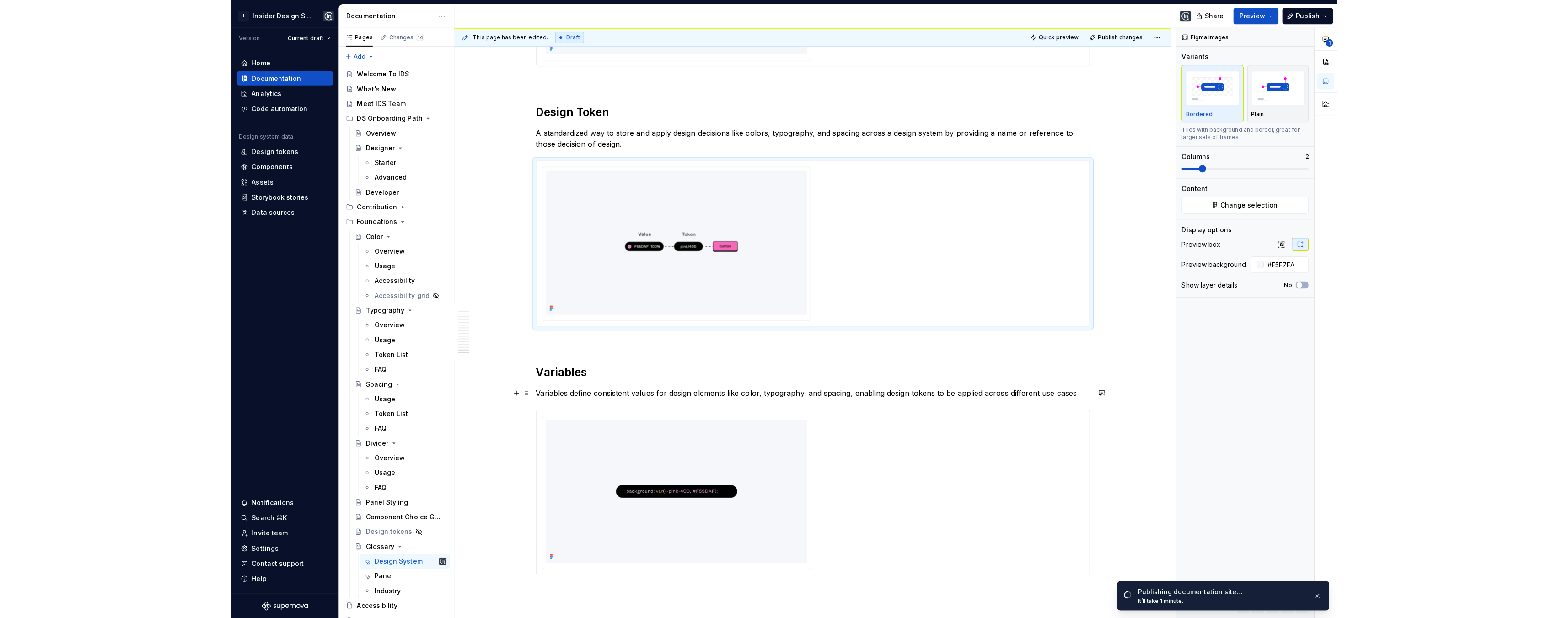
scroll to position [3427, 0]
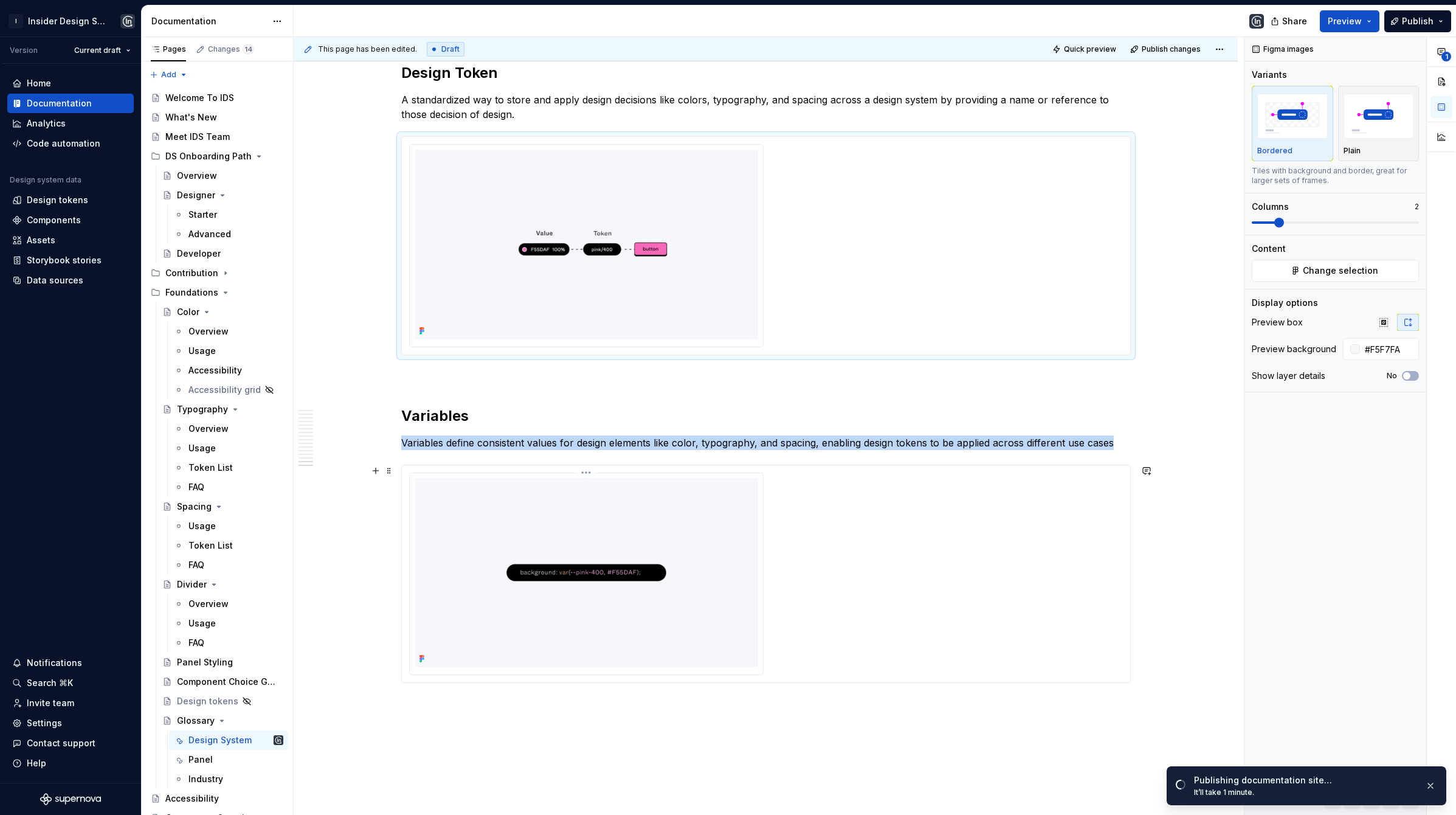
click at [630, 495] on img at bounding box center [586, 572] width 344 height 189
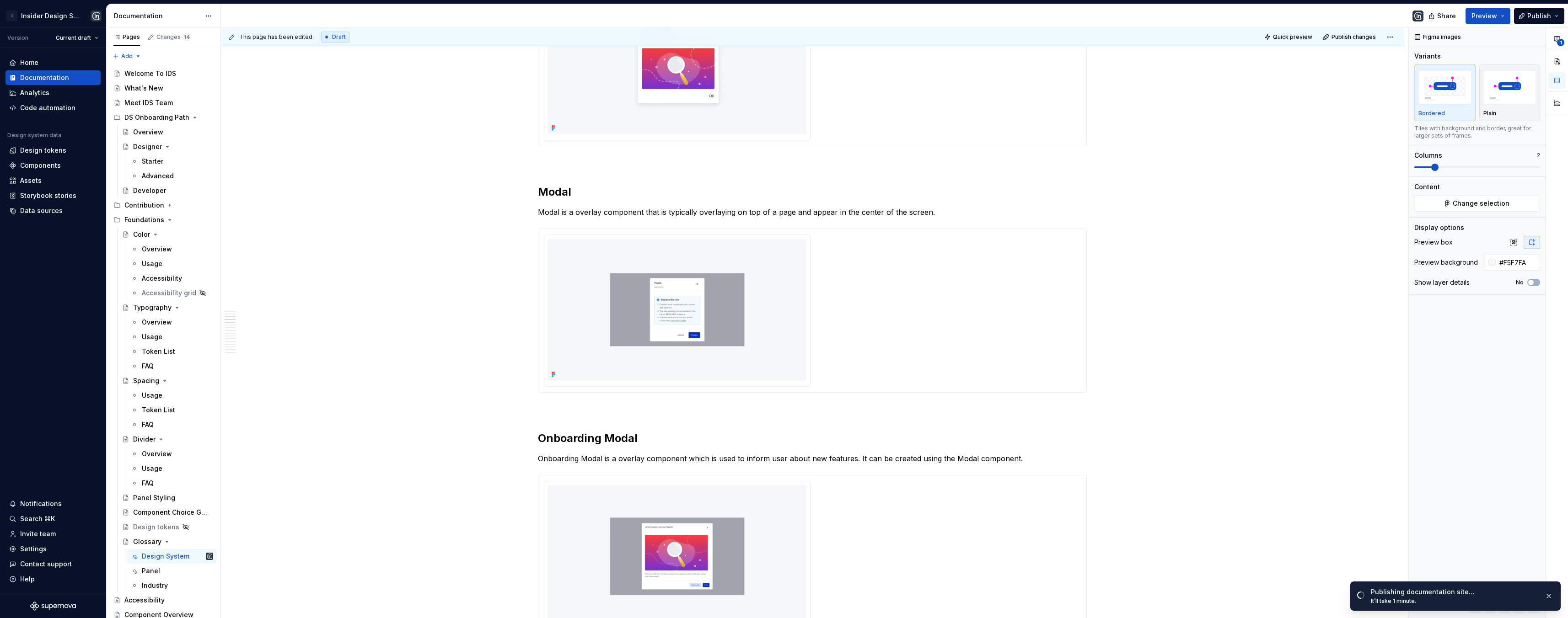
scroll to position [0, 0]
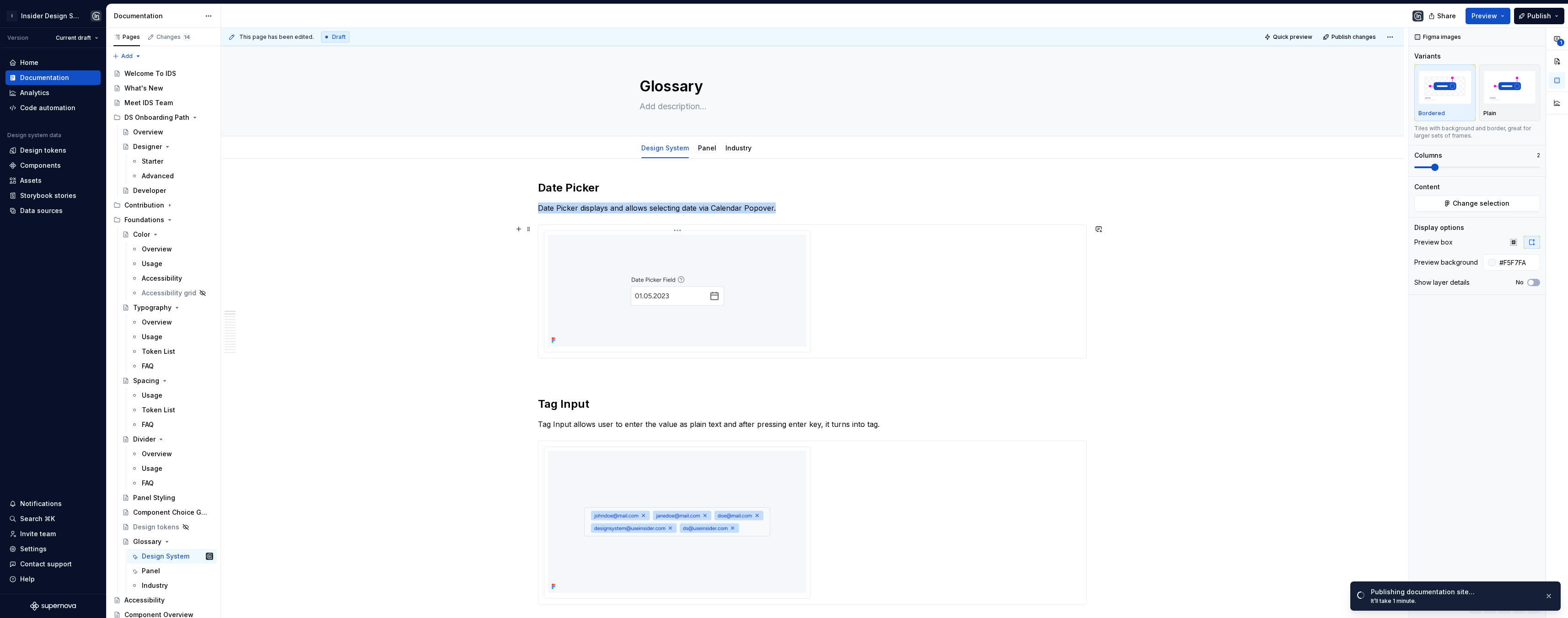
click at [747, 257] on img at bounding box center [677, 290] width 194 height 112
click at [1095, 204] on span "Change selection" at bounding box center [1481, 203] width 57 height 9
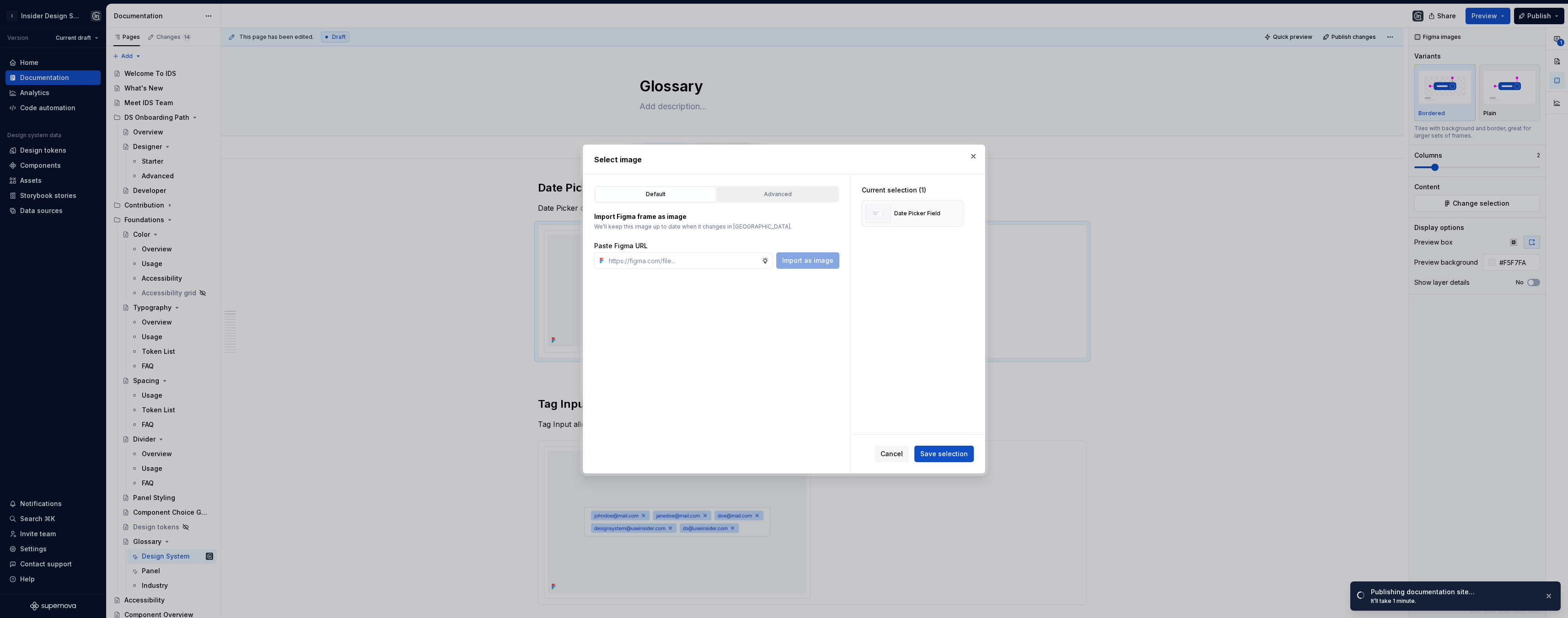
click at [810, 193] on div "Advanced" at bounding box center [778, 194] width 115 height 9
click at [817, 226] on div "button" at bounding box center [816, 227] width 13 height 13
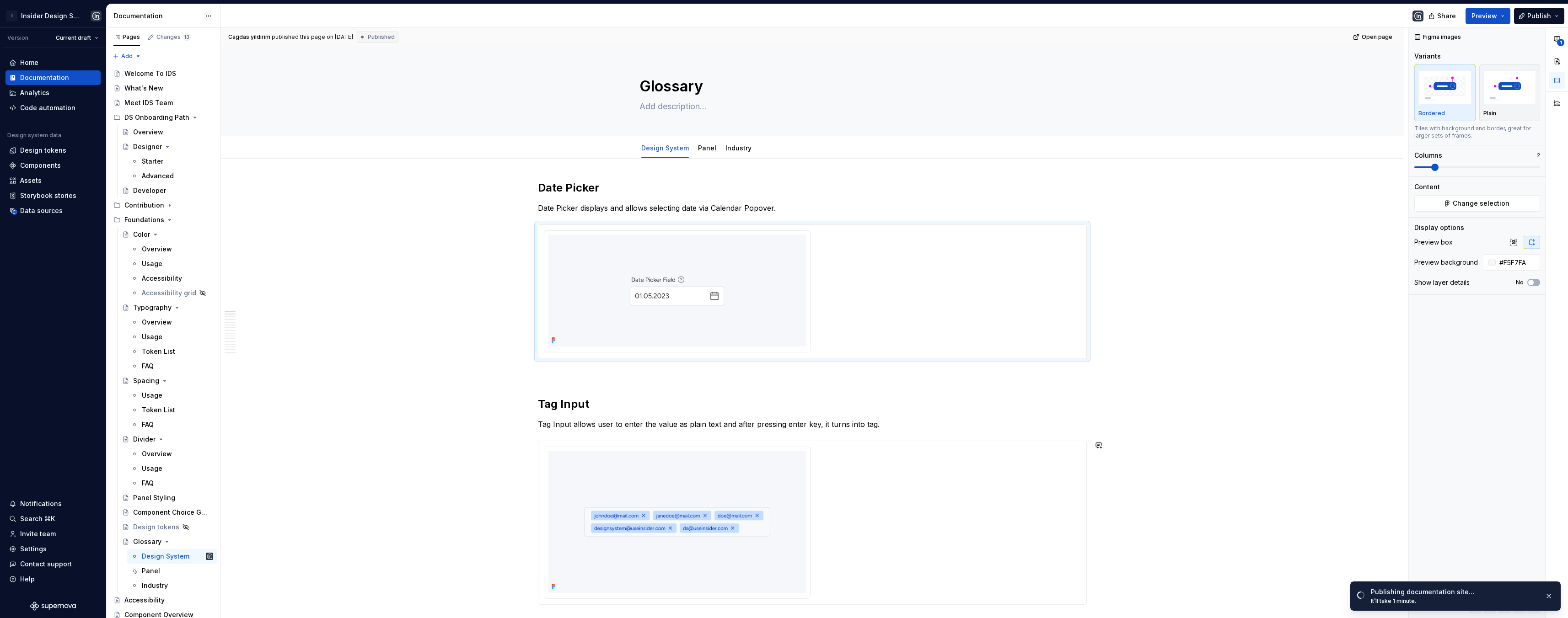
type textarea "*"
